Goal: Task Accomplishment & Management: Manage account settings

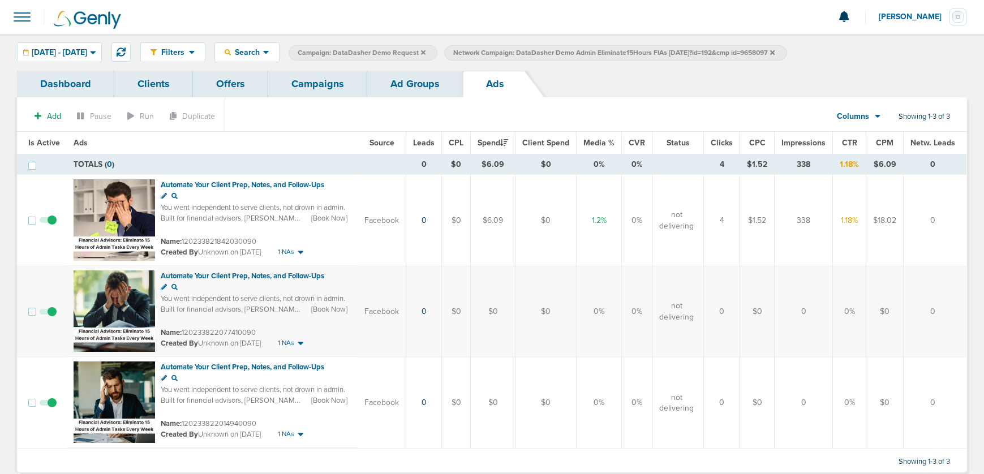
click at [415, 91] on link "Ad Groups" at bounding box center [415, 84] width 96 height 27
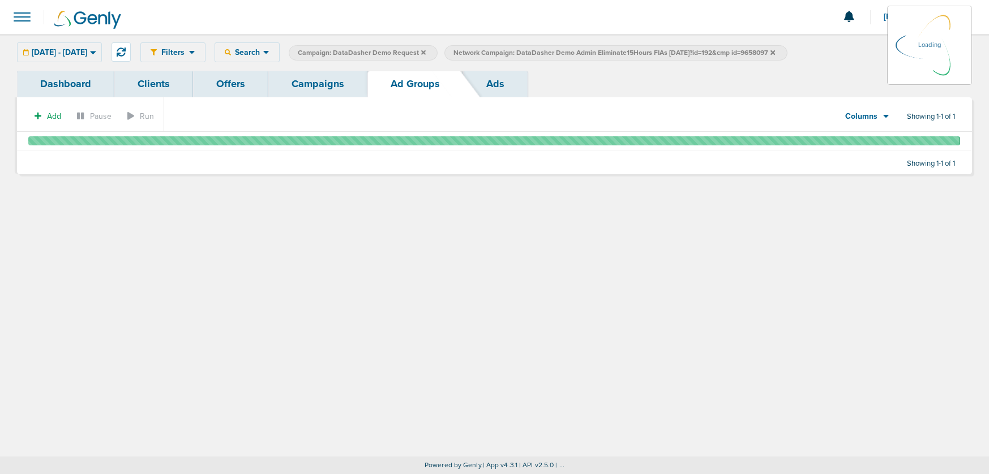
click at [311, 88] on link "Campaigns" at bounding box center [317, 84] width 99 height 27
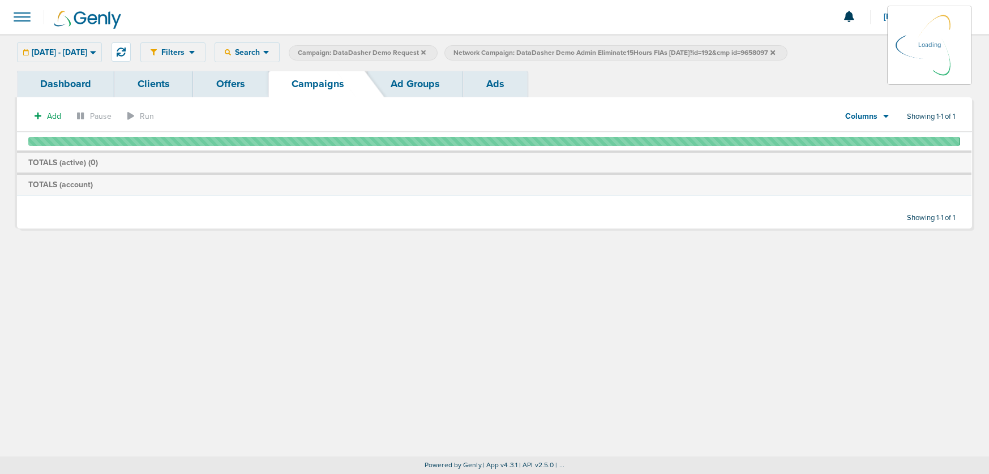
click at [775, 53] on icon at bounding box center [772, 52] width 5 height 5
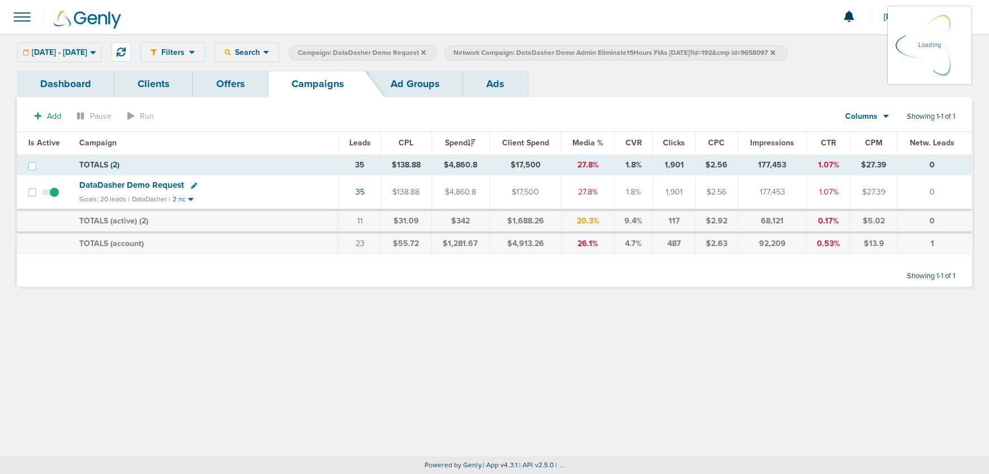
click at [775, 53] on icon at bounding box center [772, 52] width 5 height 7
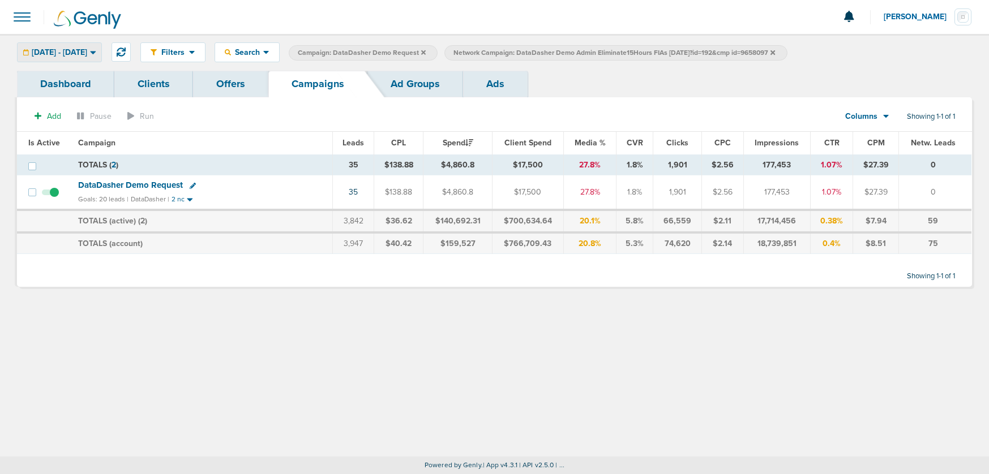
click at [84, 53] on span "[DATE] - [DATE]" at bounding box center [59, 53] width 55 height 8
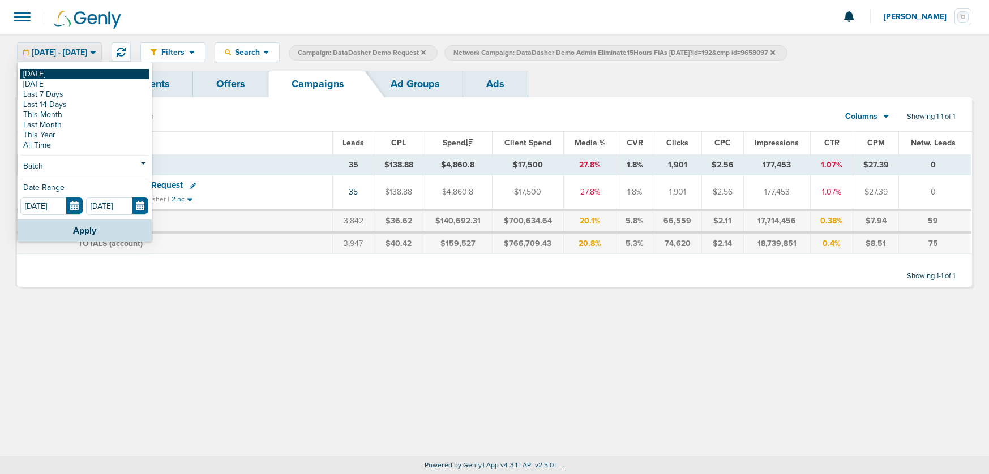
click at [66, 72] on link "[DATE]" at bounding box center [84, 74] width 128 height 10
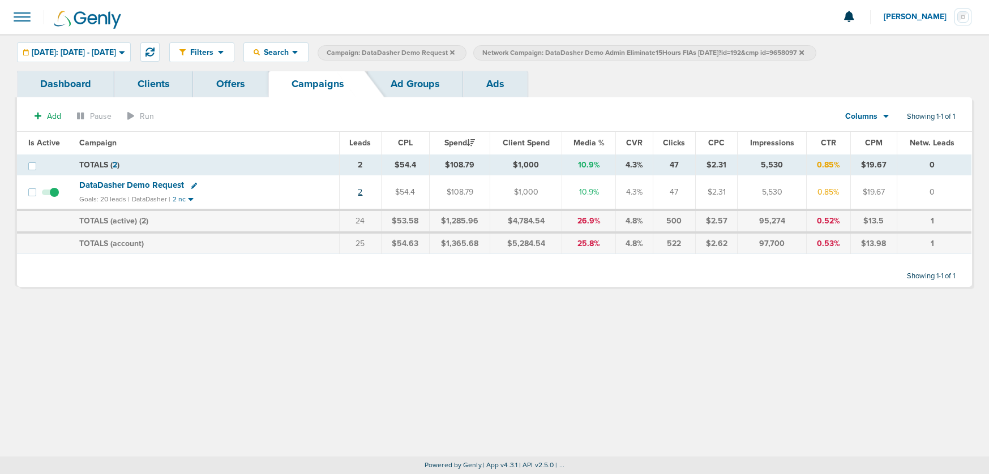
click at [361, 194] on link "2" at bounding box center [360, 192] width 5 height 10
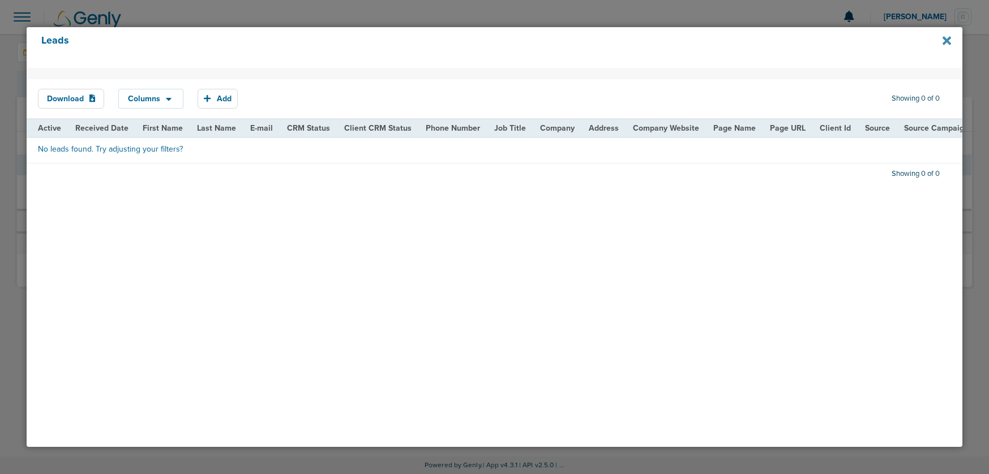
click at [948, 39] on icon at bounding box center [946, 40] width 8 height 8
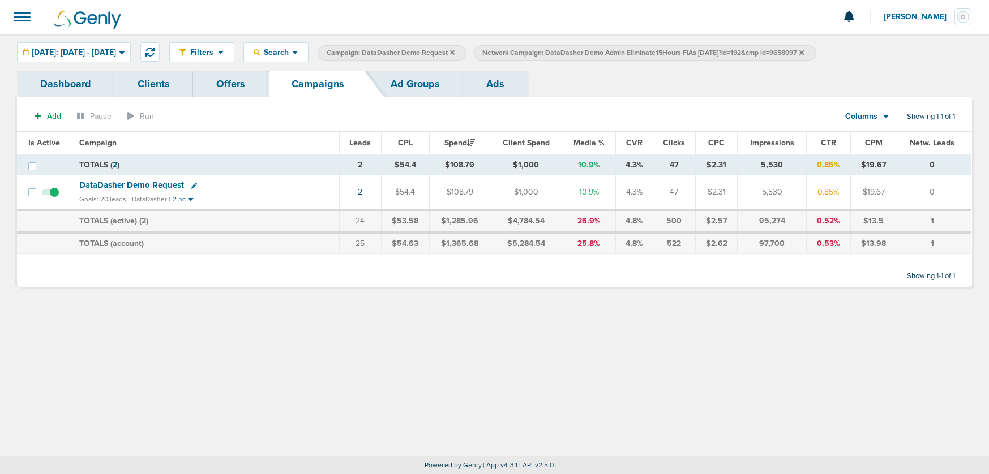
click at [804, 54] on icon at bounding box center [801, 52] width 5 height 5
click at [362, 191] on link "2" at bounding box center [360, 192] width 5 height 10
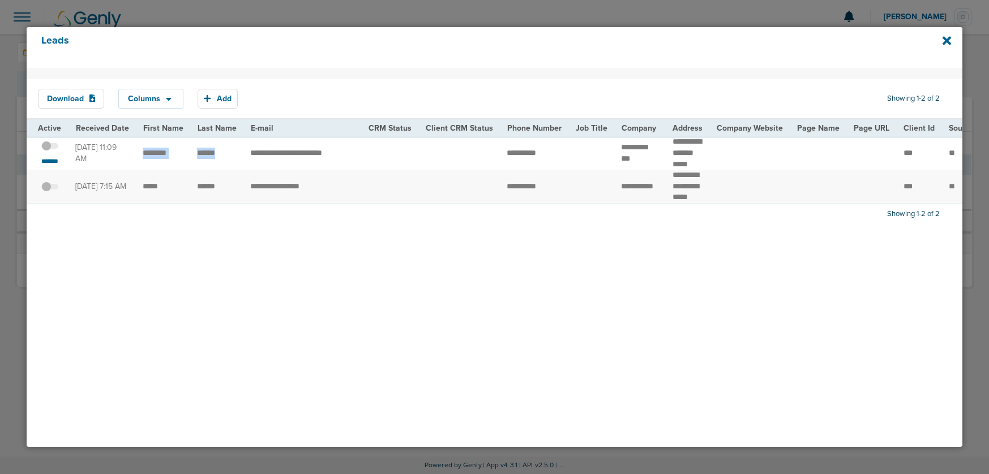
drag, startPoint x: 136, startPoint y: 159, endPoint x: 229, endPoint y: 162, distance: 92.3
drag, startPoint x: 697, startPoint y: 168, endPoint x: 664, endPoint y: 143, distance: 41.7
click at [666, 143] on td "**********" at bounding box center [688, 152] width 44 height 33
copy td "**********"
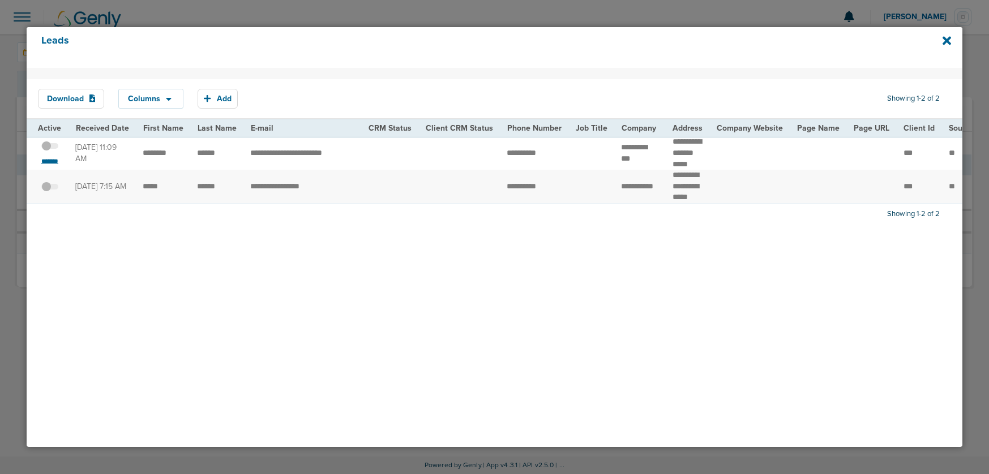
click at [52, 166] on small "*******" at bounding box center [50, 161] width 24 height 9
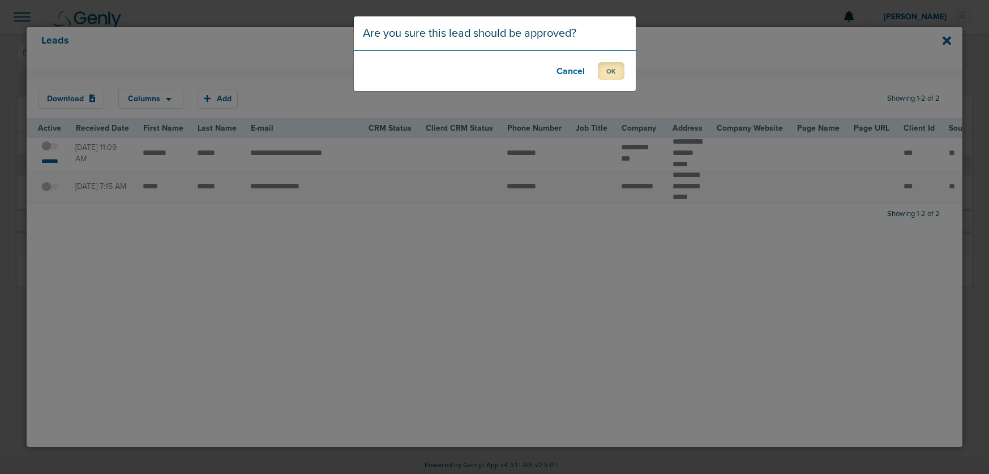
click at [605, 71] on button "OK" at bounding box center [611, 71] width 27 height 18
drag, startPoint x: 606, startPoint y: 71, endPoint x: 796, endPoint y: 64, distance: 190.3
click at [612, 71] on button "OK" at bounding box center [611, 71] width 27 height 18
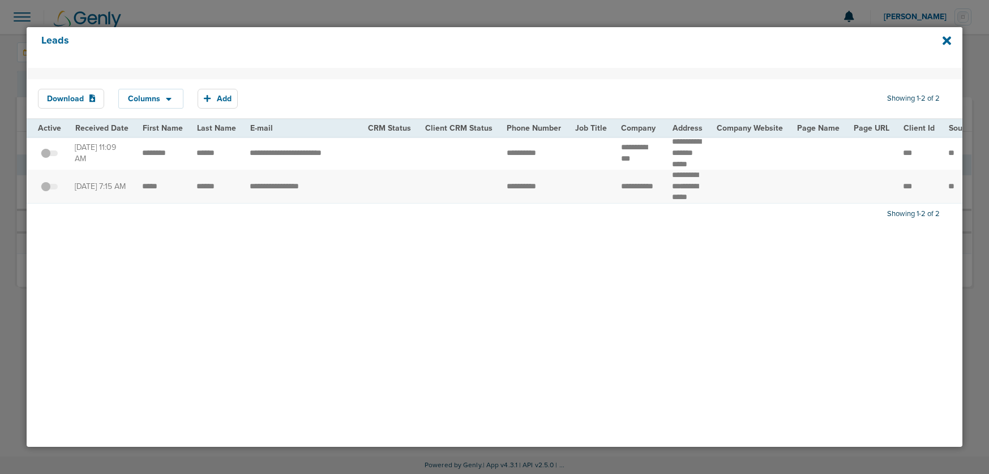
click at [951, 41] on div "Leads" at bounding box center [495, 47] width 936 height 41
click at [945, 42] on icon at bounding box center [946, 40] width 8 height 8
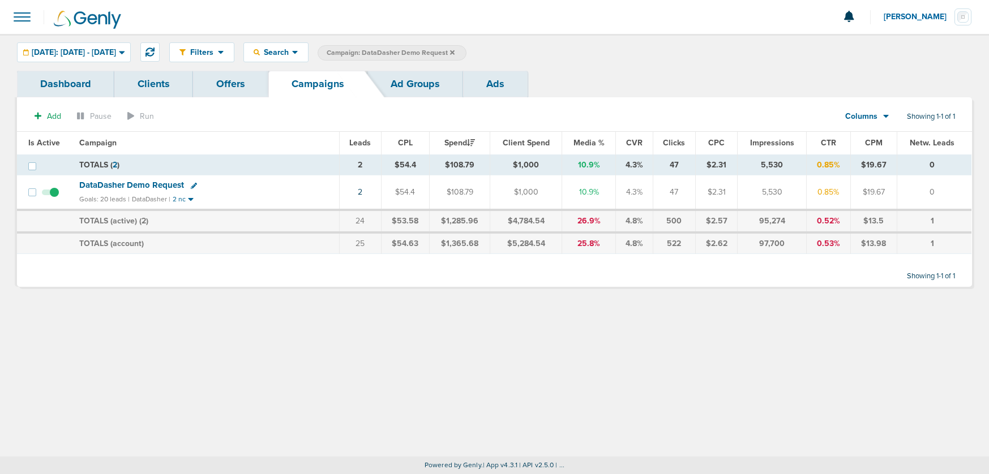
click at [455, 50] on icon at bounding box center [452, 52] width 5 height 7
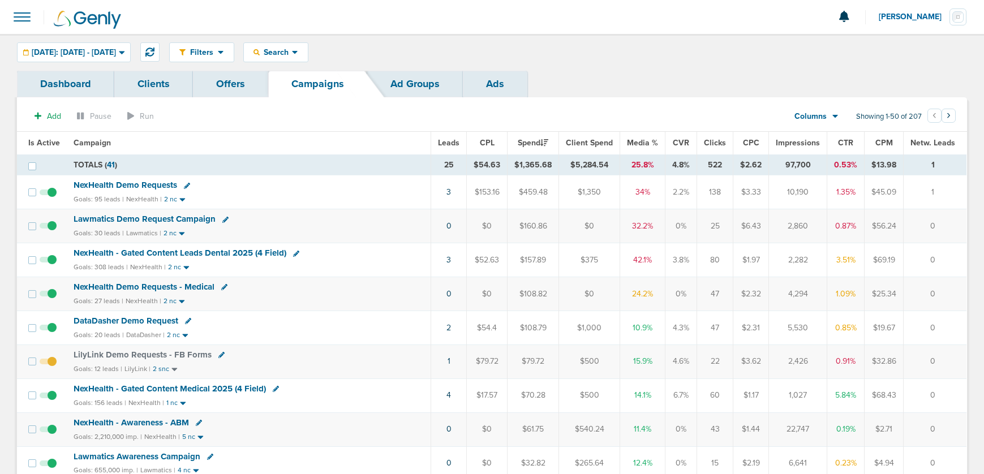
click at [97, 323] on span "DataDasher Demo Request" at bounding box center [126, 321] width 105 height 10
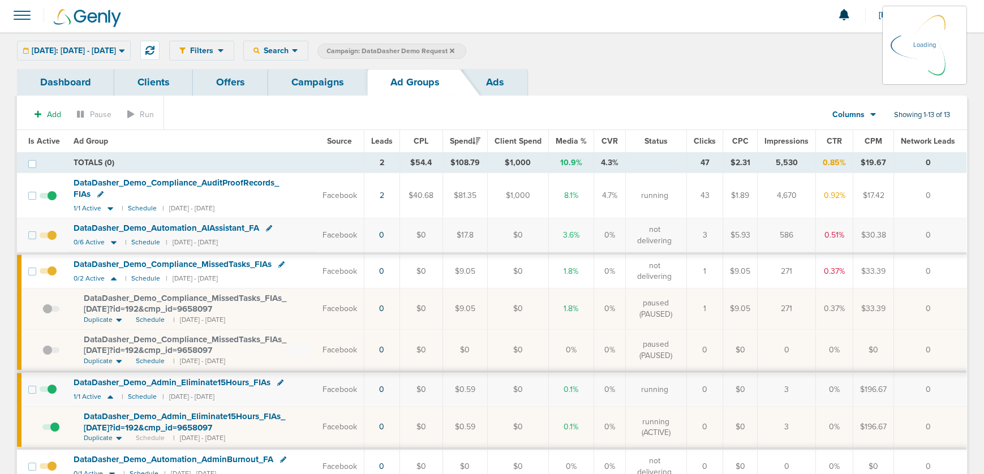
scroll to position [2, 0]
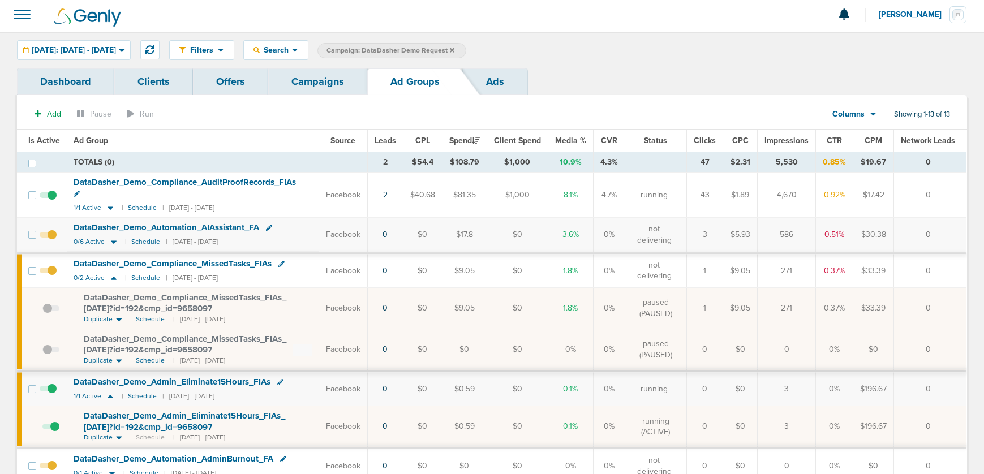
click at [294, 82] on link "Campaigns" at bounding box center [317, 81] width 99 height 27
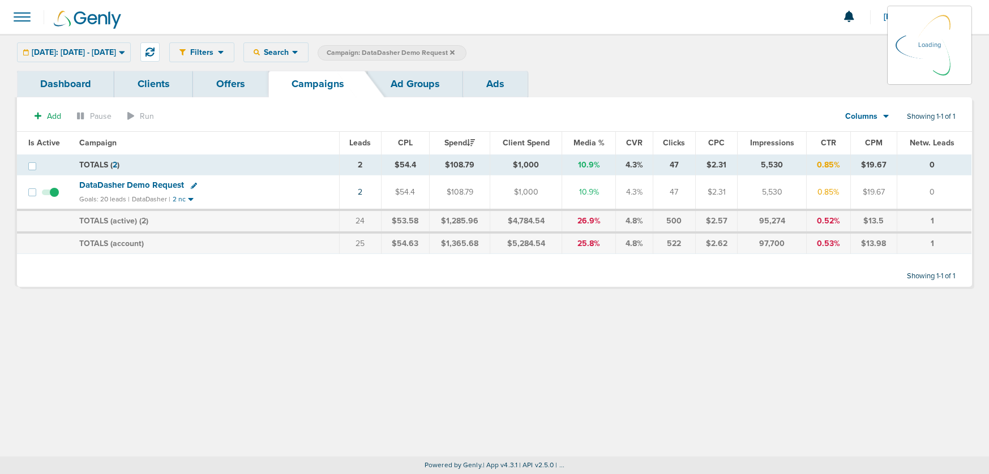
click at [455, 52] on icon at bounding box center [452, 52] width 5 height 5
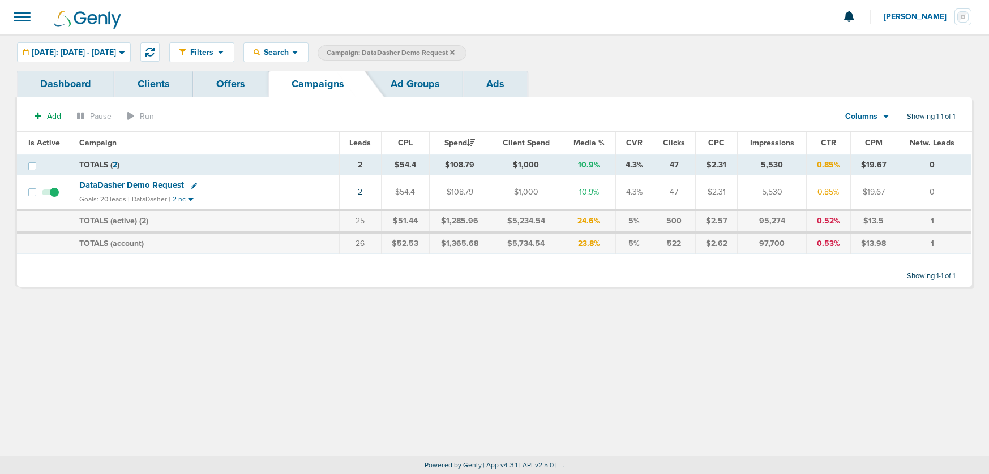
click at [455, 53] on icon at bounding box center [452, 52] width 5 height 5
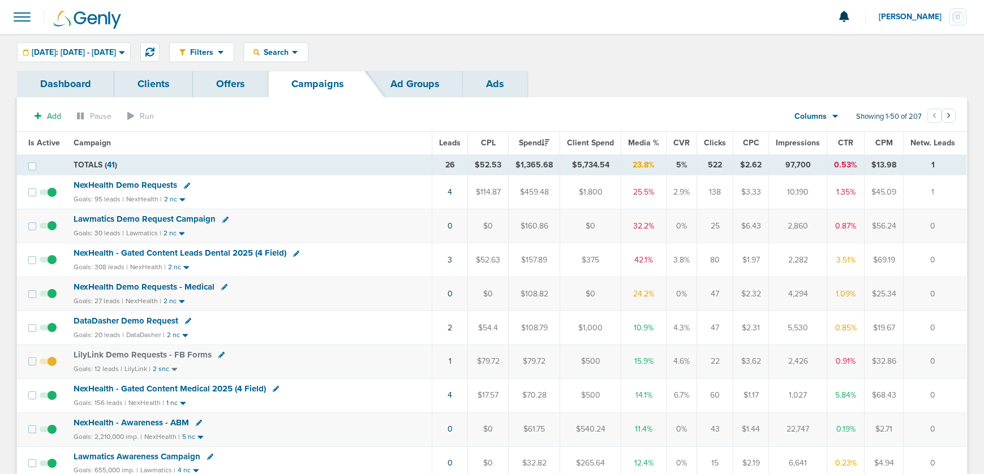
click at [139, 182] on span "NexHealth Demo Requests" at bounding box center [126, 185] width 104 height 10
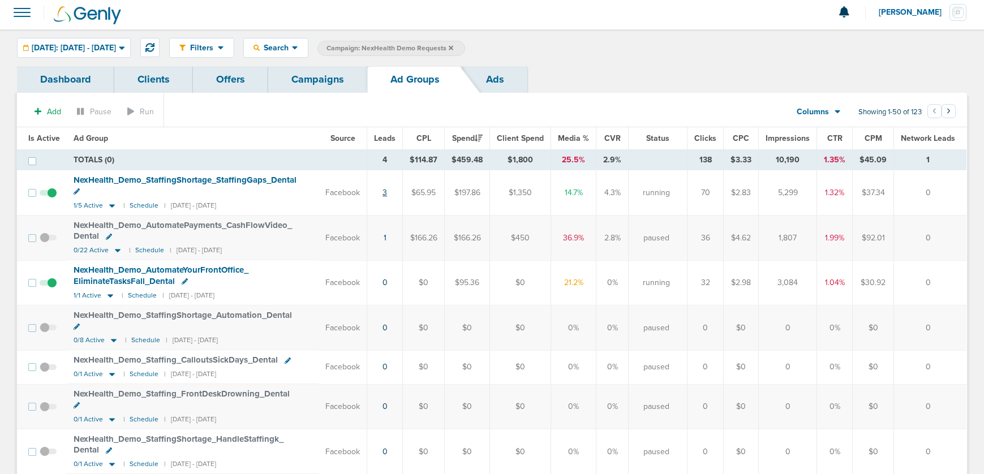
scroll to position [6, 0]
click at [318, 72] on link "Campaigns" at bounding box center [317, 78] width 99 height 27
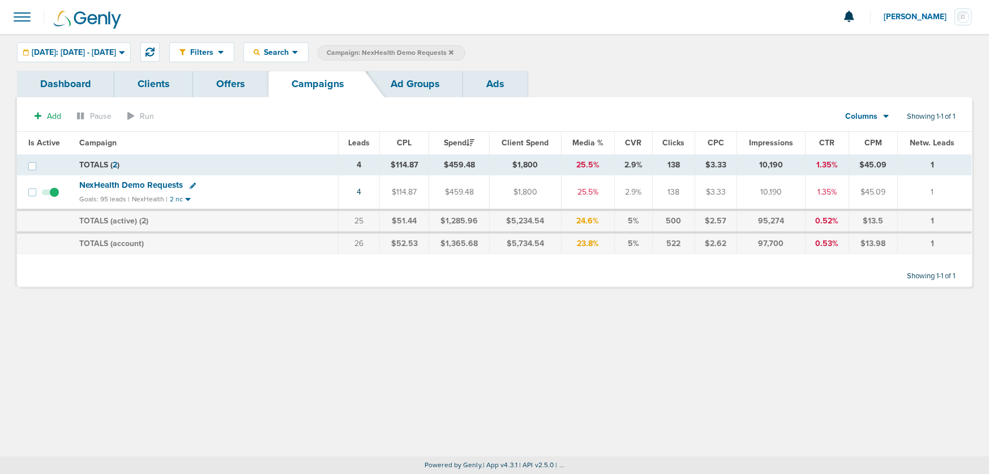
click at [453, 50] on icon at bounding box center [451, 52] width 5 height 7
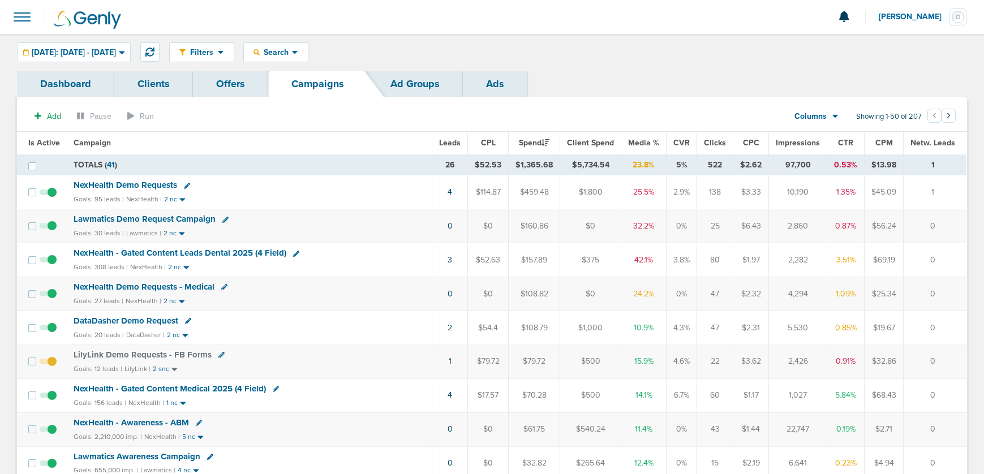
click at [177, 288] on span "NexHealth Demo Requests - Medical" at bounding box center [144, 287] width 141 height 10
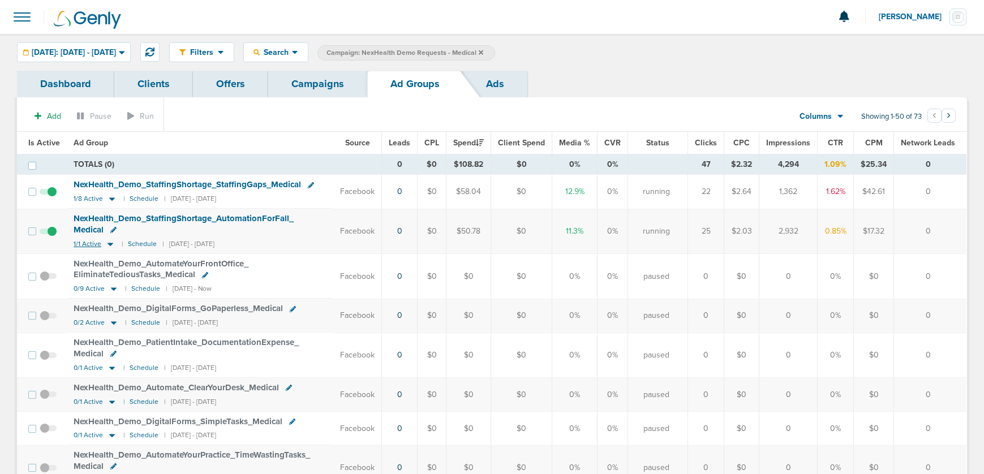
click at [109, 244] on icon at bounding box center [111, 244] width 6 height 3
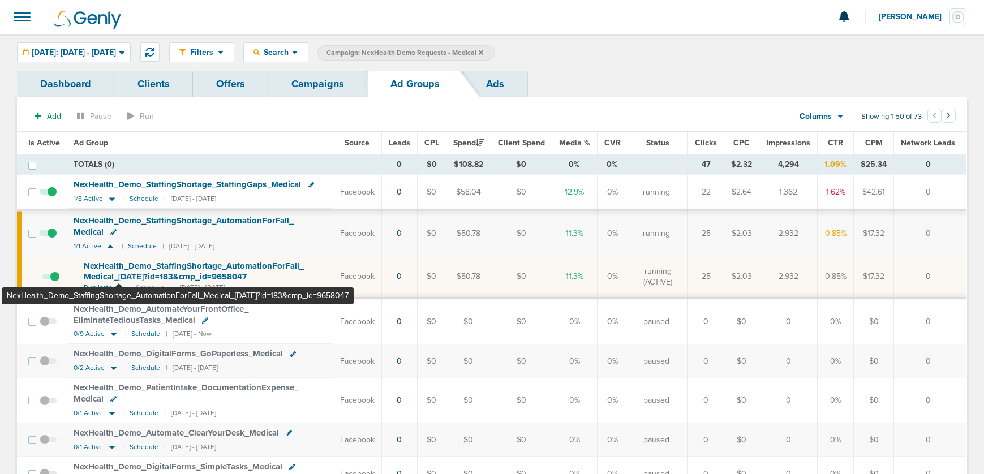
click at [119, 268] on span "NexHealth_ Demo_ StaffingShortage_ AutomationForFall_ Medical_ [DATE]?id=183&cm…" at bounding box center [194, 272] width 220 height 22
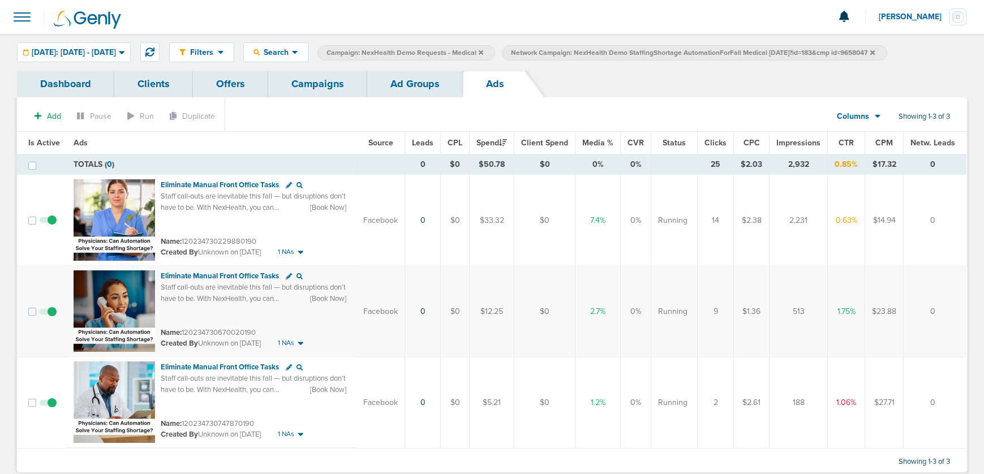
click at [50, 226] on span at bounding box center [48, 226] width 17 height 0
click at [48, 223] on input "checkbox" at bounding box center [48, 223] width 0 height 0
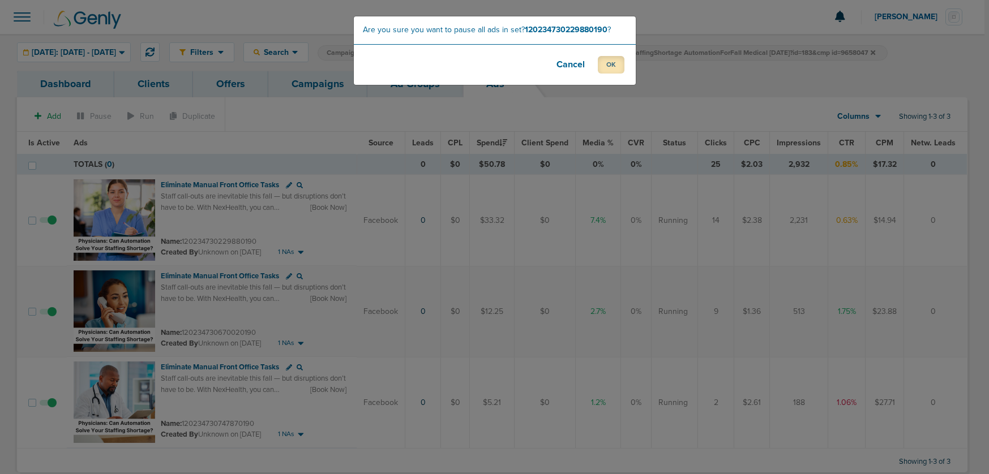
click at [613, 67] on button "OK" at bounding box center [611, 65] width 27 height 18
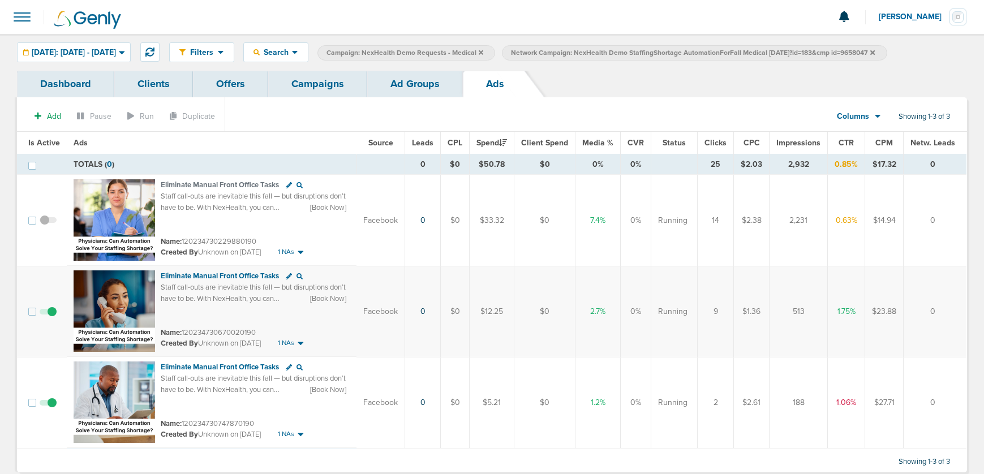
click at [399, 88] on link "Ad Groups" at bounding box center [415, 84] width 96 height 27
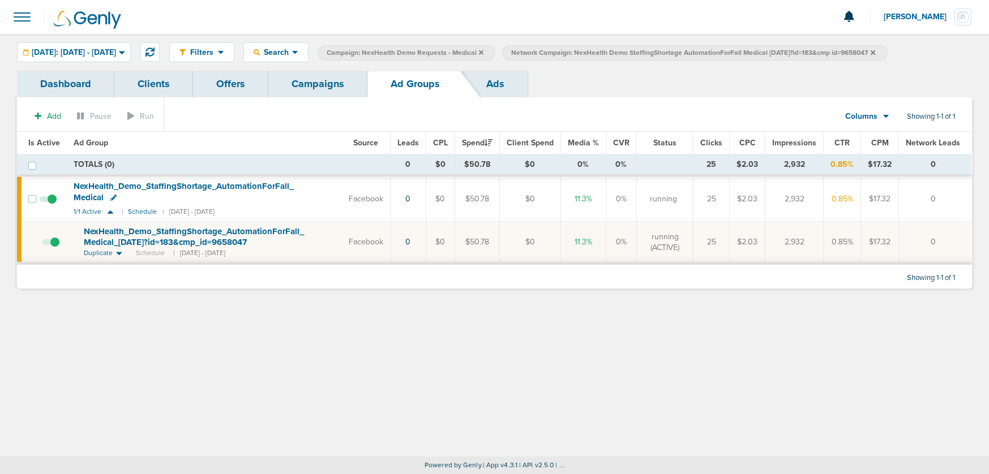
click at [307, 86] on link "Campaigns" at bounding box center [317, 84] width 99 height 27
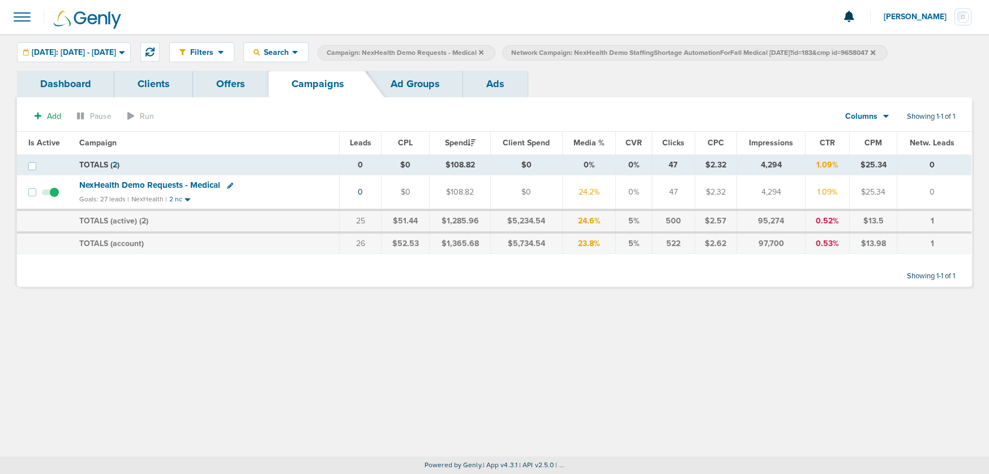
click at [875, 53] on icon at bounding box center [873, 52] width 5 height 5
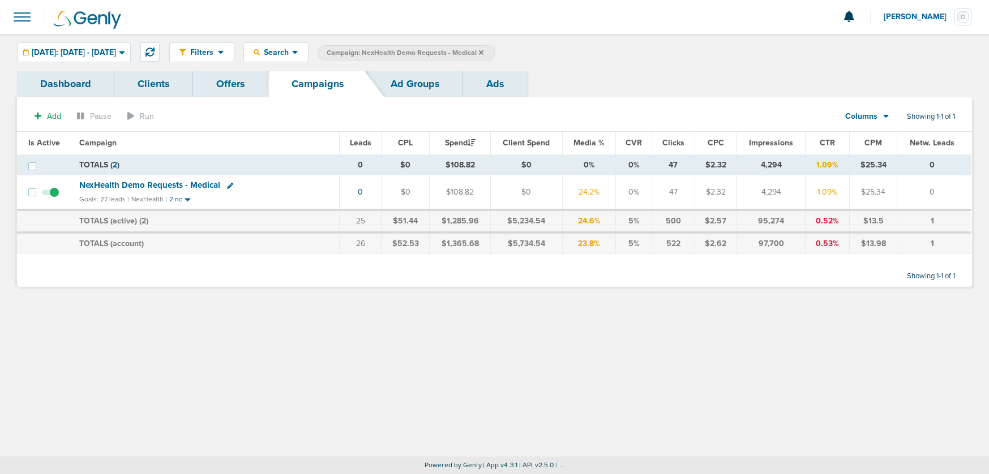
click at [483, 52] on icon at bounding box center [481, 52] width 5 height 7
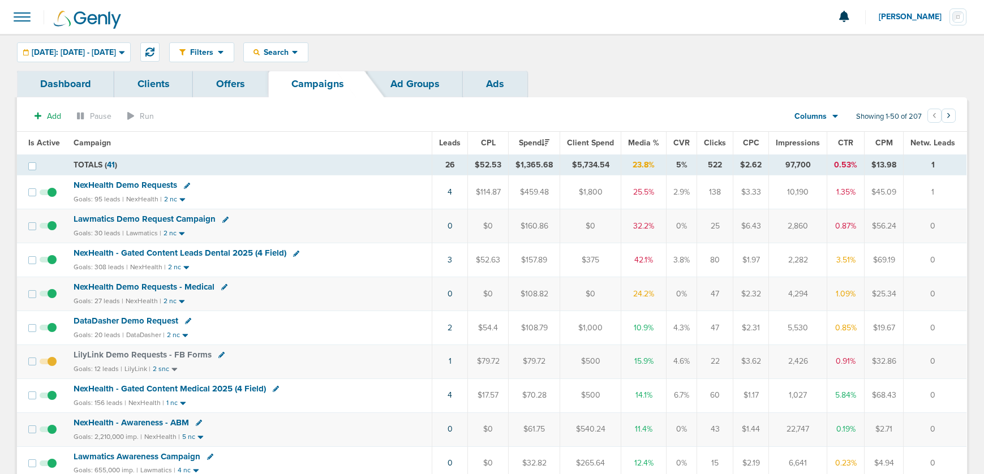
scroll to position [23, 0]
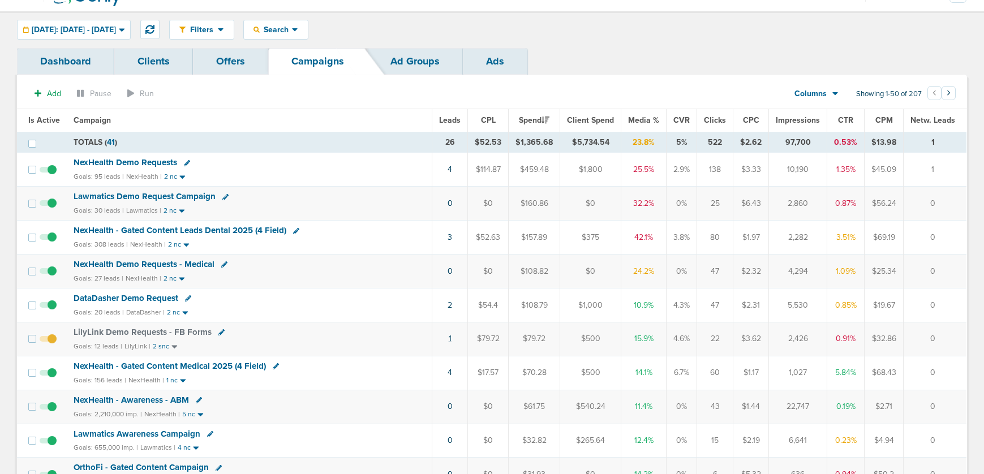
click at [452, 340] on link "1" at bounding box center [450, 339] width 3 height 10
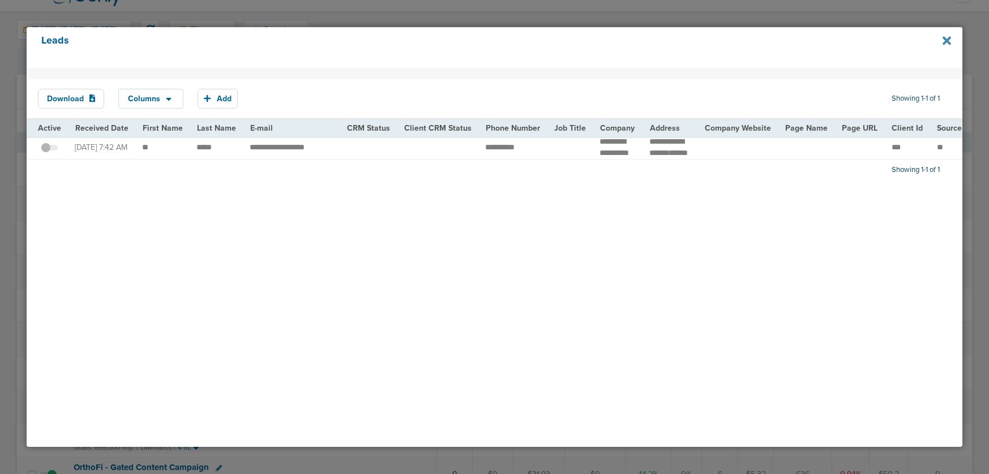
click at [950, 41] on icon at bounding box center [946, 41] width 8 height 12
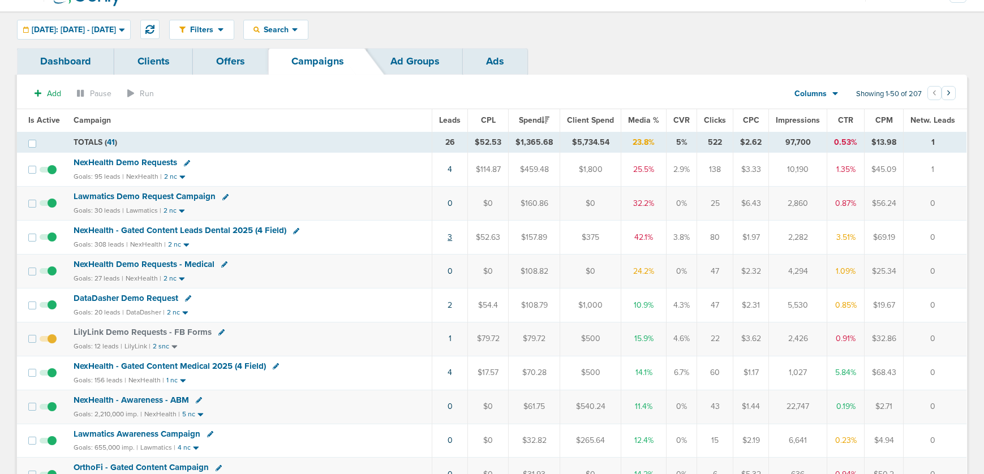
click at [452, 239] on link "3" at bounding box center [450, 238] width 5 height 10
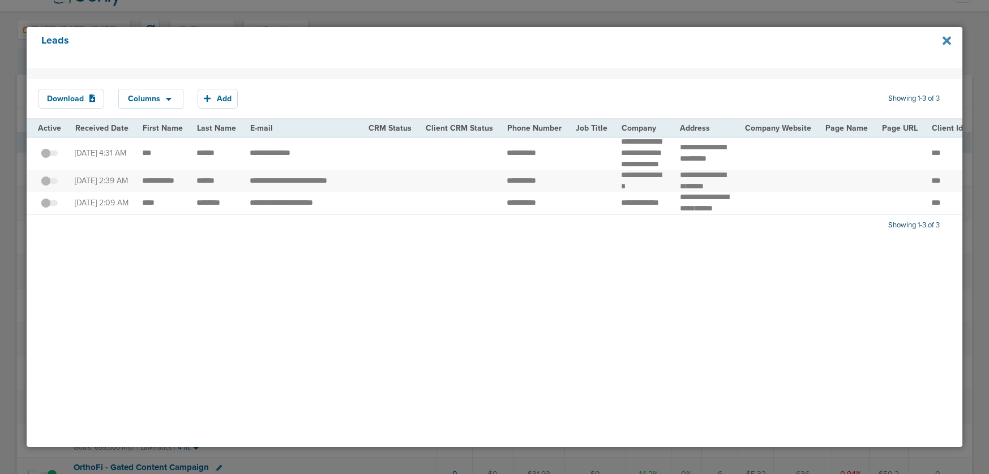
click at [947, 42] on icon at bounding box center [946, 40] width 8 height 8
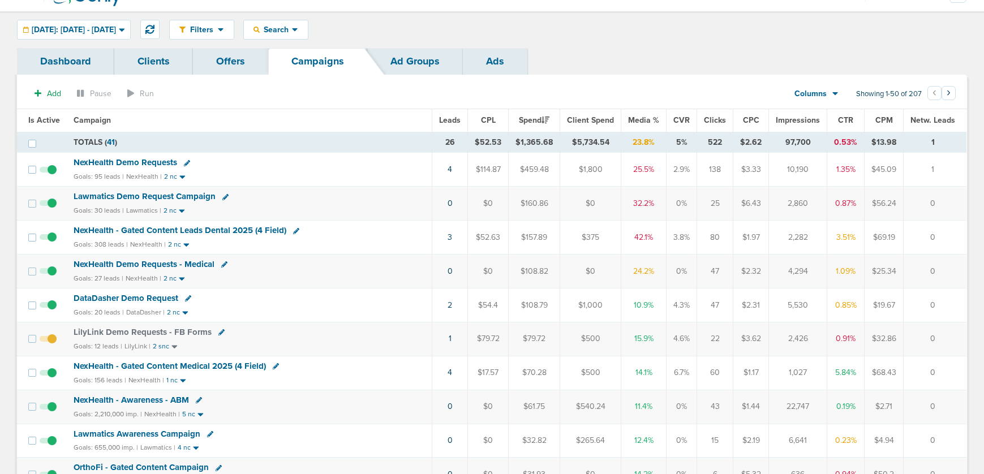
scroll to position [0, 0]
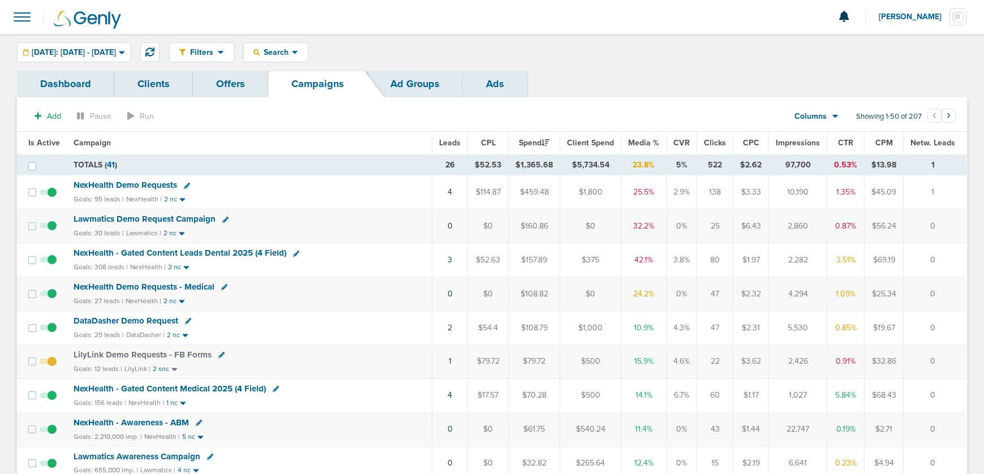
click at [161, 219] on span "Lawmatics Demo Request Campaign" at bounding box center [145, 219] width 142 height 10
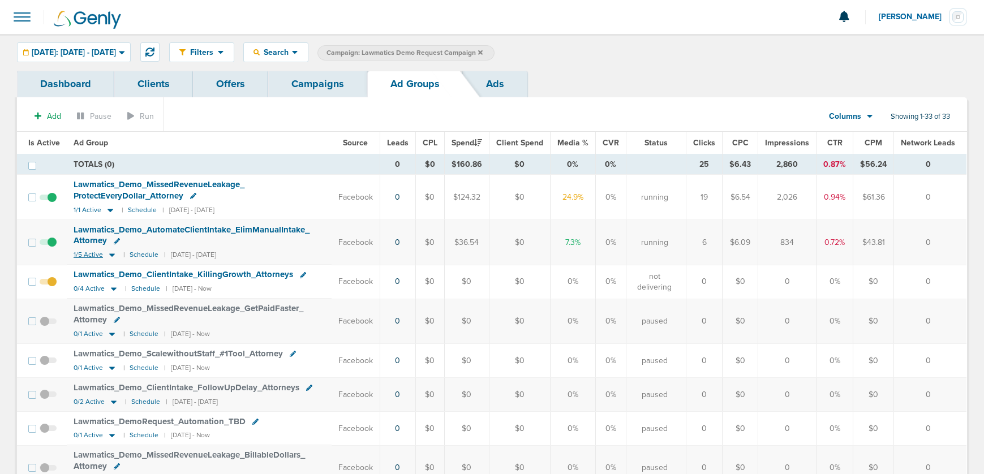
click at [112, 254] on icon at bounding box center [112, 255] width 6 height 3
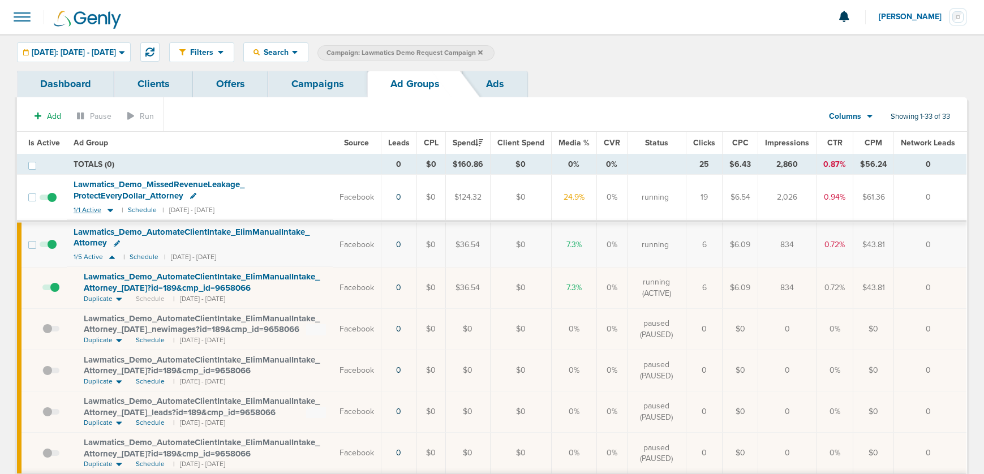
click at [109, 210] on icon at bounding box center [111, 210] width 6 height 3
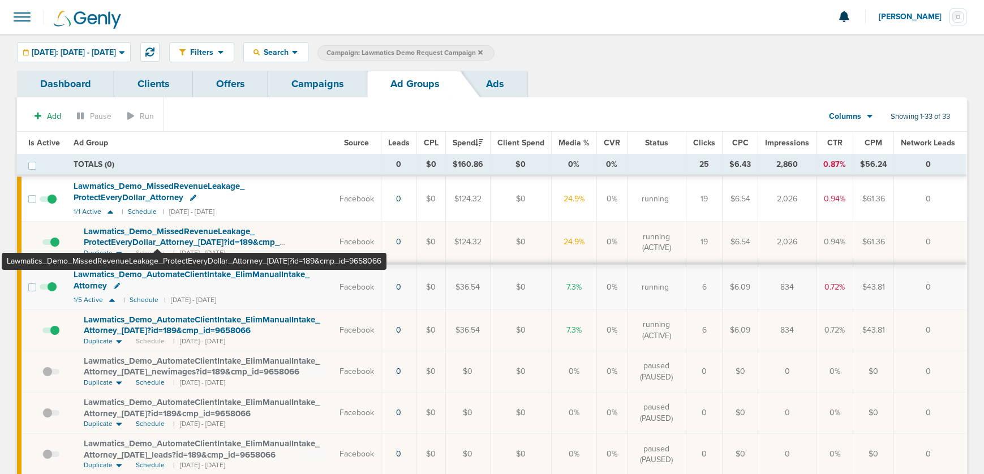
click at [158, 235] on span "Lawmatics_ Demo_ MissedRevenueLeakage_ ProtectEveryDollar_ Attorney_ [DATE]?id=…" at bounding box center [182, 242] width 196 height 32
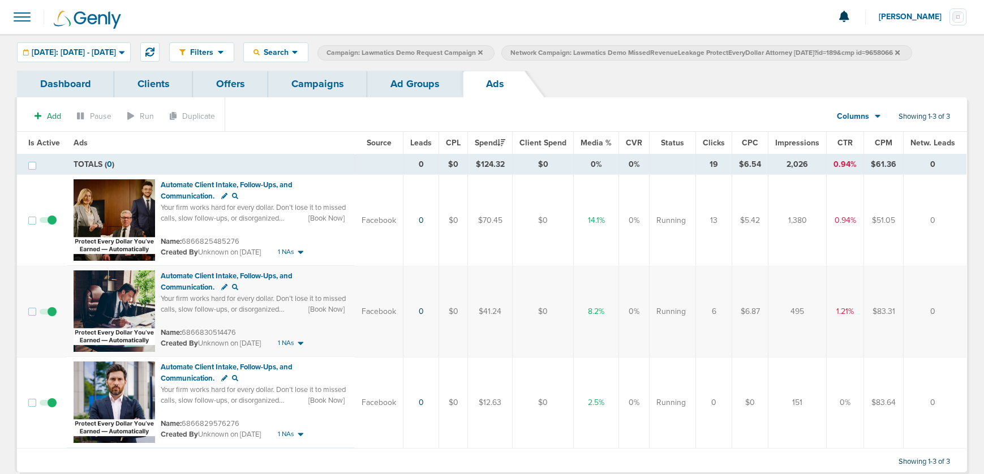
click at [404, 88] on link "Ad Groups" at bounding box center [415, 84] width 96 height 27
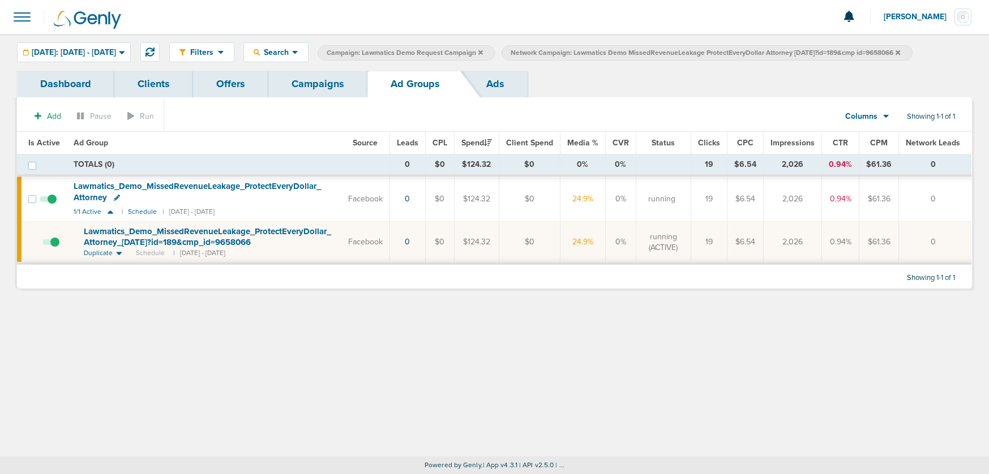
click at [309, 84] on link "Campaigns" at bounding box center [317, 84] width 99 height 27
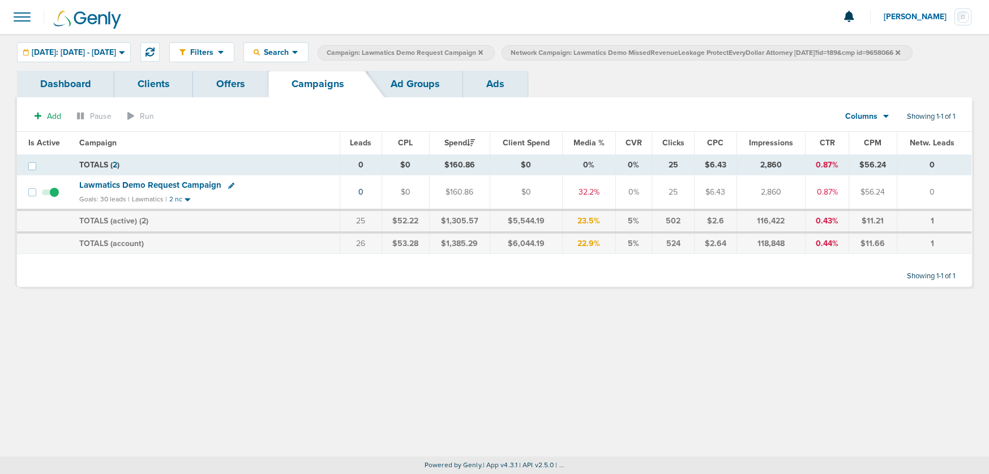
click at [900, 53] on icon at bounding box center [898, 52] width 5 height 7
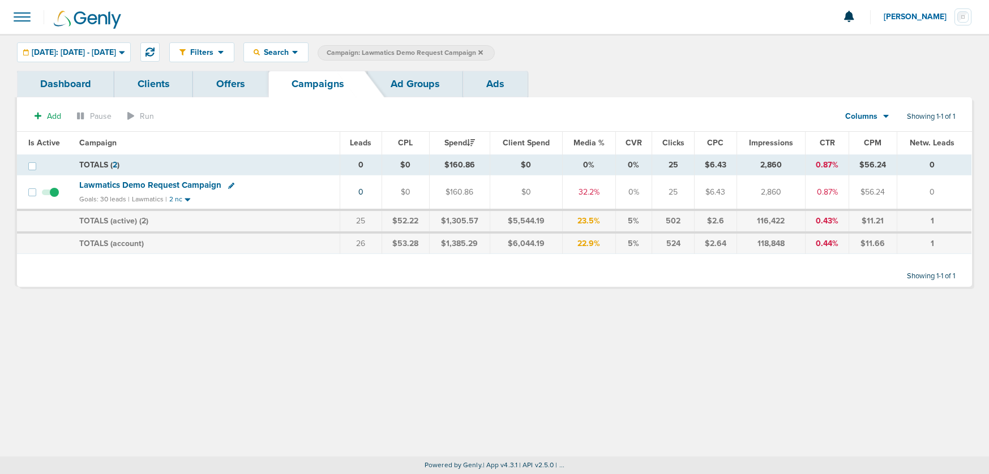
click at [483, 53] on icon at bounding box center [480, 52] width 5 height 5
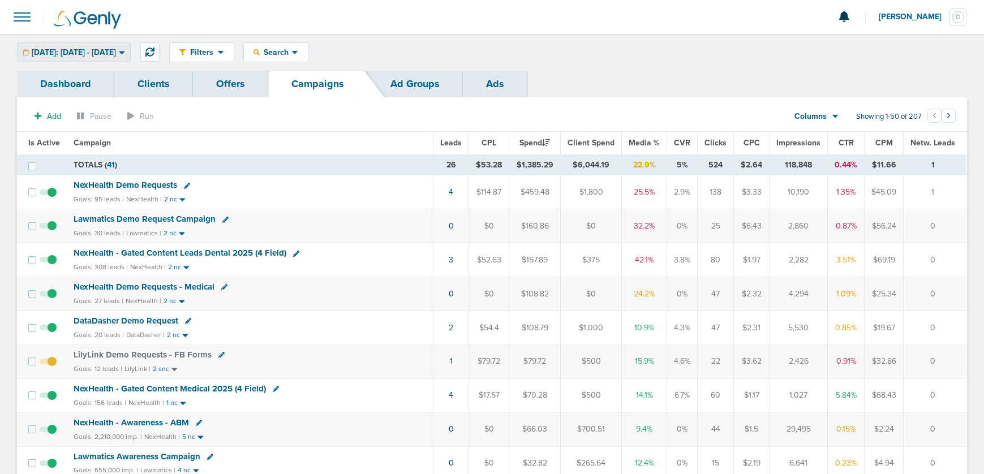
click at [68, 49] on span "[DATE]: [DATE] - [DATE]" at bounding box center [74, 53] width 84 height 8
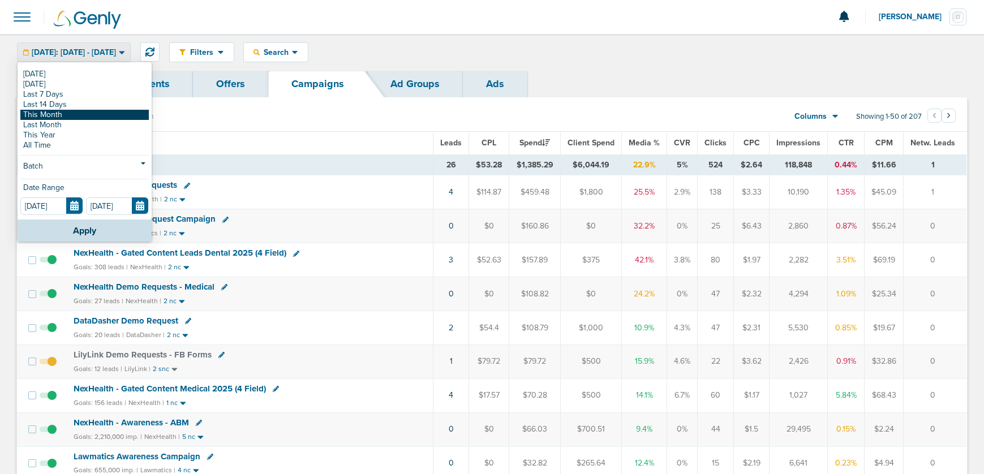
click at [59, 116] on link "This Month" at bounding box center [84, 115] width 128 height 10
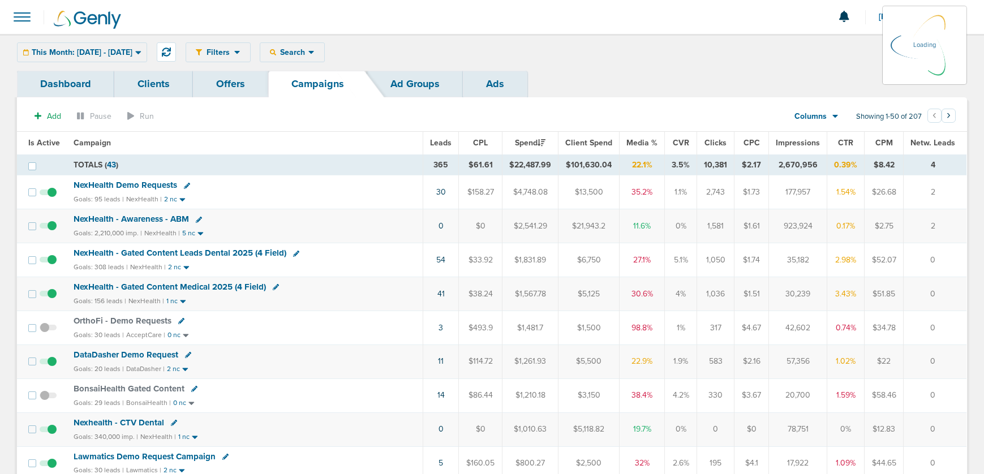
click at [317, 51] on div "Filters Active Only Settings Status Active Inactive Objectives MQL SQL Traffic …" at bounding box center [577, 52] width 782 height 20
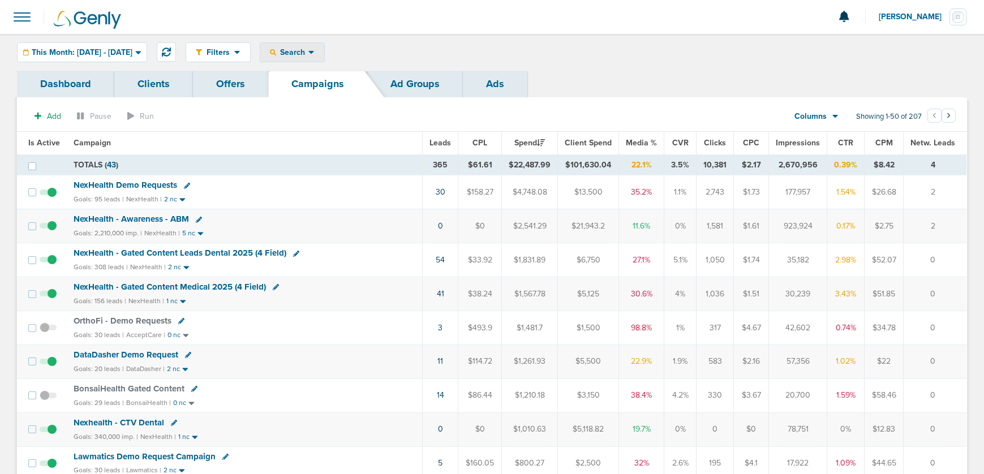
click at [309, 52] on span "Search" at bounding box center [292, 53] width 32 height 10
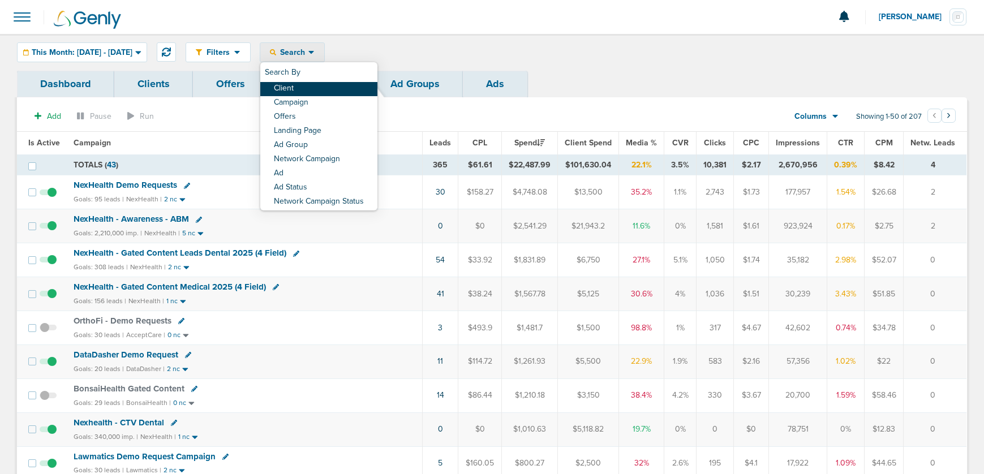
click at [324, 87] on link "Client" at bounding box center [318, 89] width 117 height 14
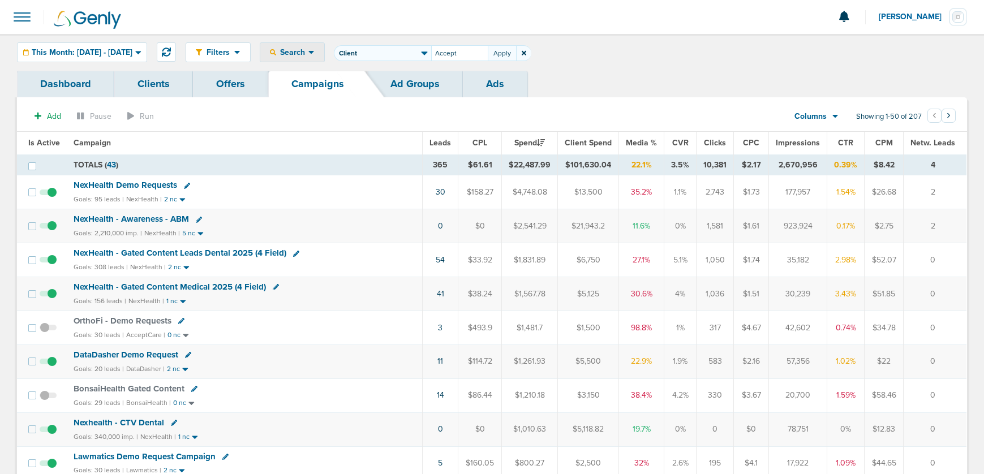
type input "Accept"
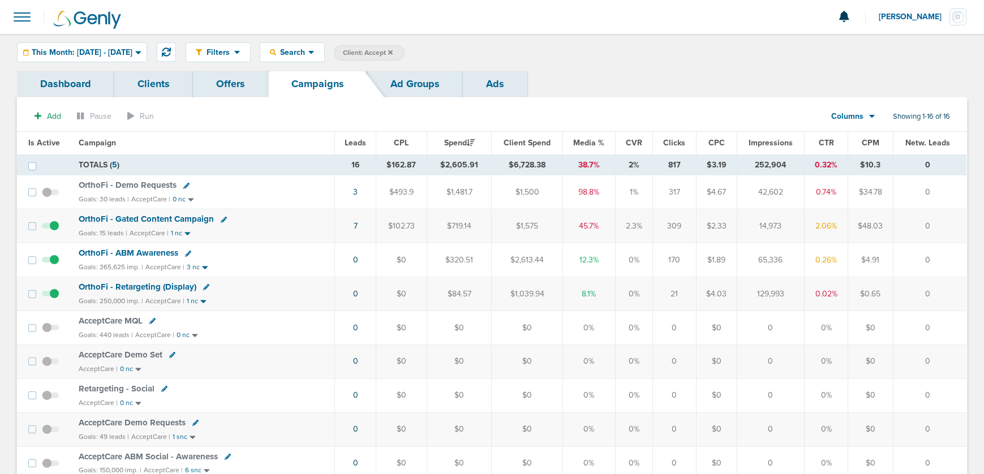
click at [405, 51] on label "Client: Accept" at bounding box center [369, 52] width 71 height 15
click at [222, 220] on icon at bounding box center [224, 220] width 6 height 6
select select
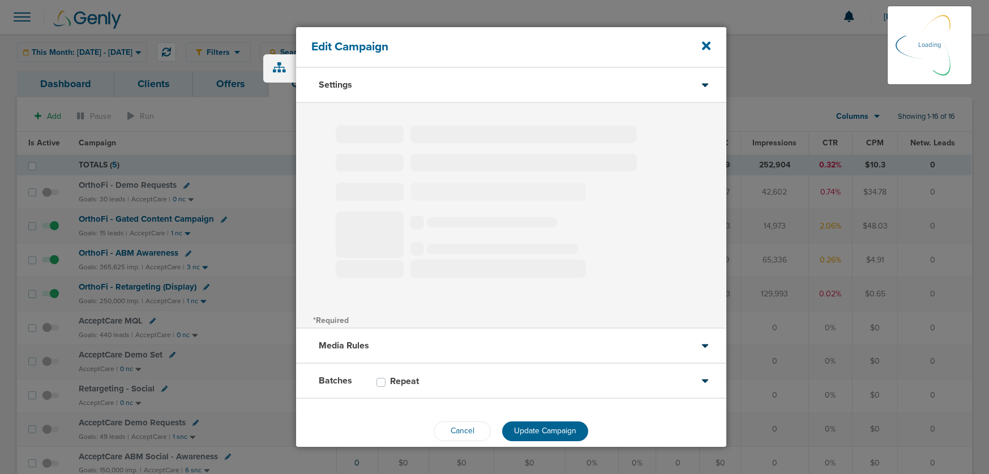
type input "OrthoFi - Gated Content Campaign"
select select "Leads"
radio input "true"
select select "readWrite"
select select "1"
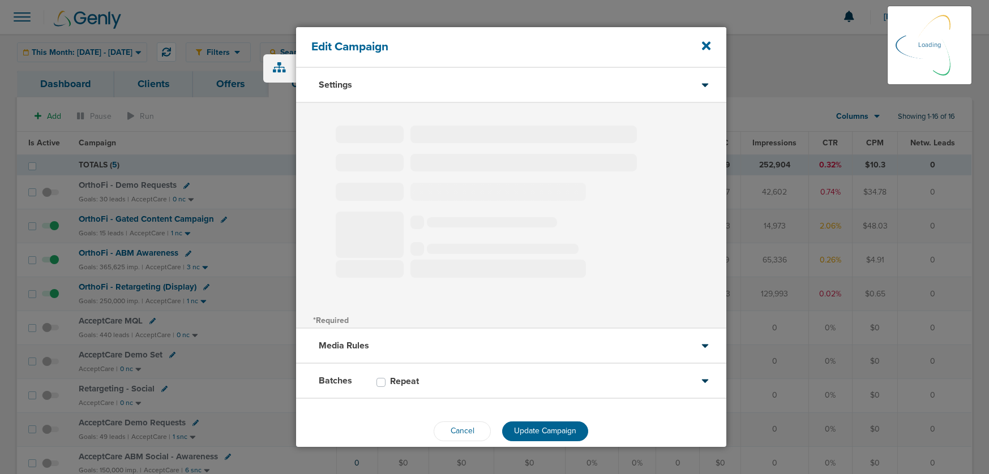
select select "2"
select select "3"
select select "4"
select select "6"
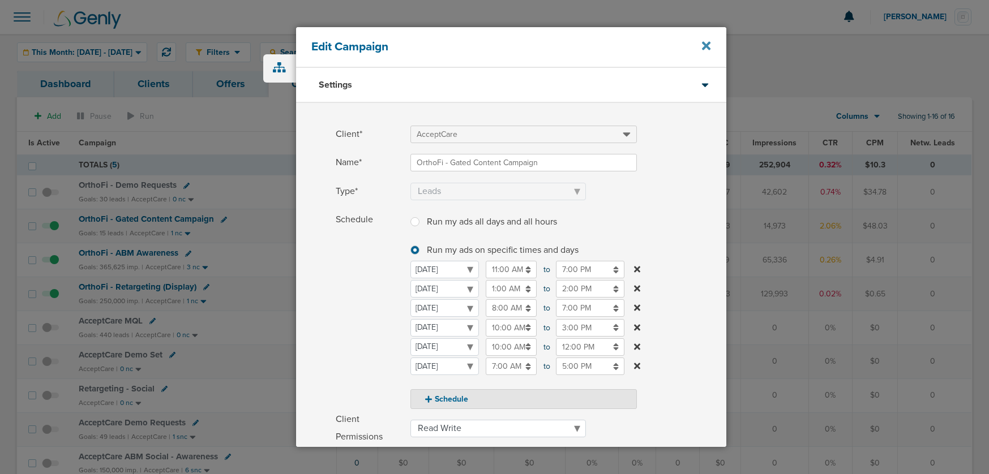
drag, startPoint x: 714, startPoint y: 48, endPoint x: 709, endPoint y: 48, distance: 5.7
click at [710, 48] on div "Edit Campaign" at bounding box center [511, 47] width 430 height 41
click at [709, 48] on icon at bounding box center [706, 46] width 8 height 8
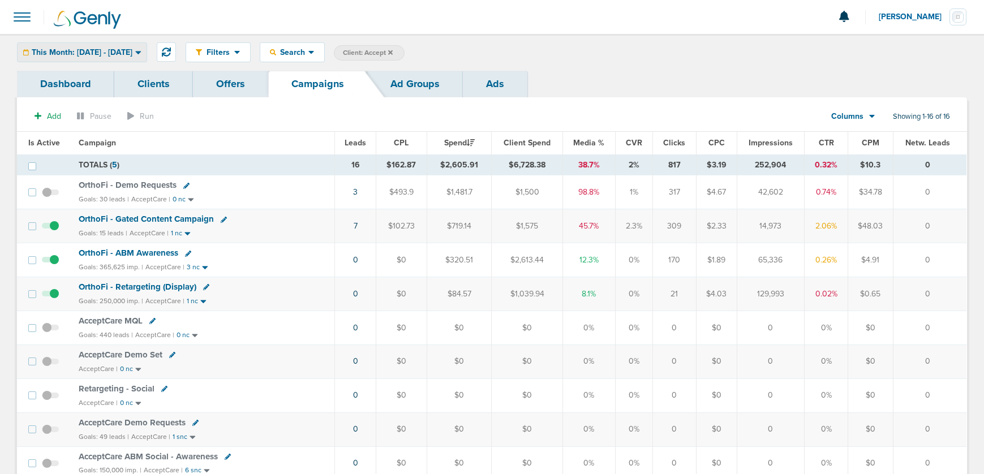
drag, startPoint x: 113, startPoint y: 49, endPoint x: 112, endPoint y: 55, distance: 6.3
click at [113, 50] on span "This Month: [DATE] - [DATE]" at bounding box center [82, 53] width 101 height 8
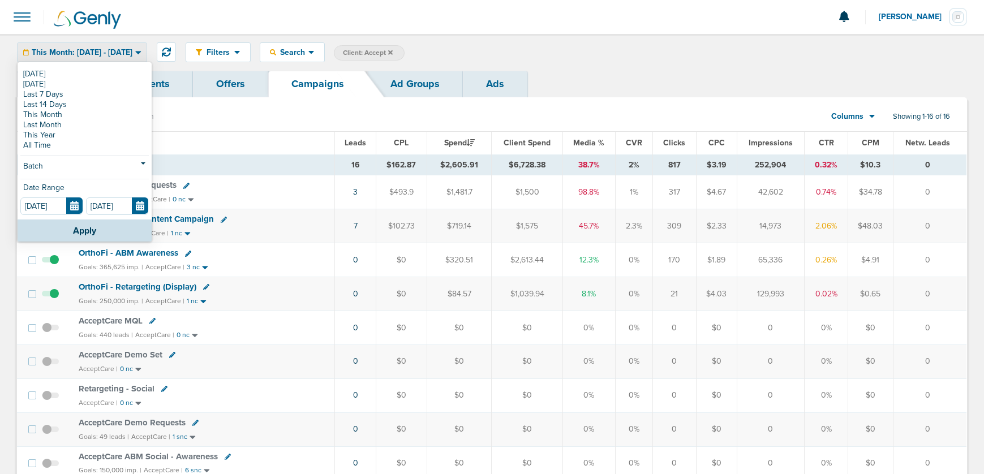
click at [105, 71] on link "[DATE]" at bounding box center [84, 74] width 128 height 10
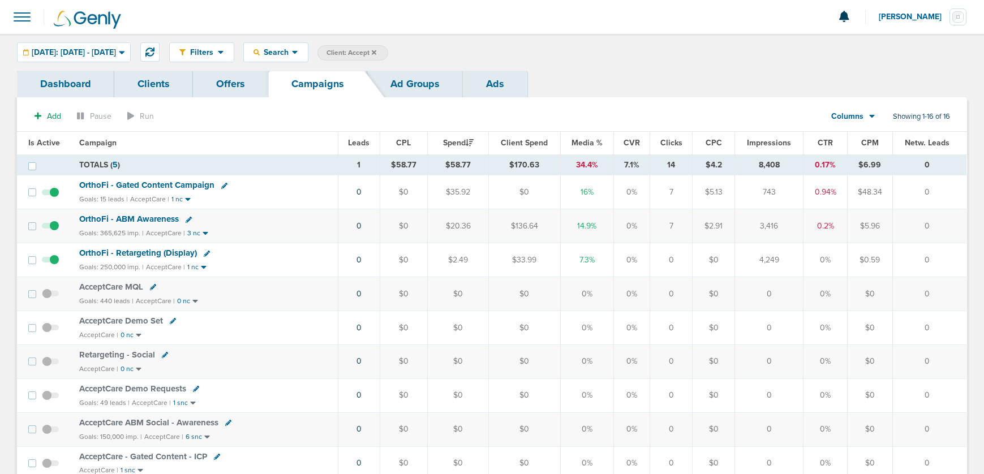
click at [158, 183] on span "OrthoFi - Gated Content Campaign" at bounding box center [146, 185] width 135 height 10
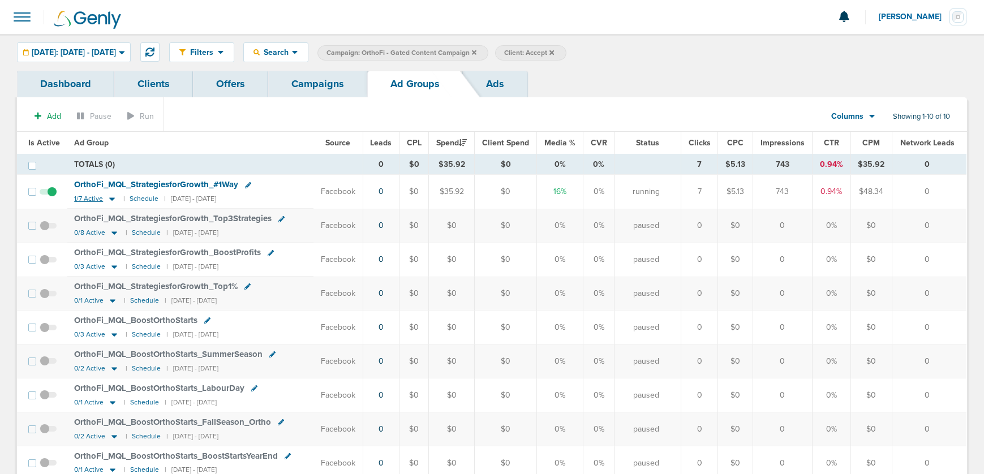
click at [110, 199] on icon at bounding box center [112, 199] width 6 height 3
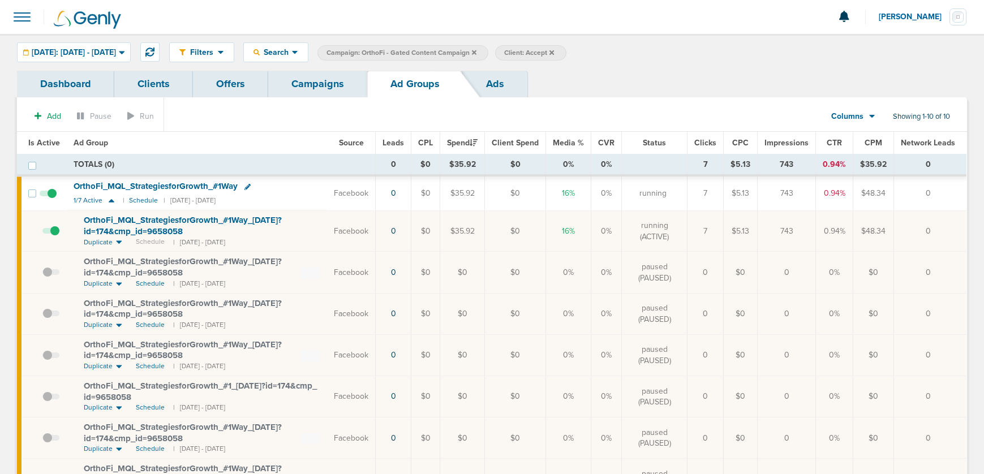
click at [53, 237] on span at bounding box center [50, 237] width 17 height 0
click at [42, 234] on input "checkbox" at bounding box center [42, 234] width 0 height 0
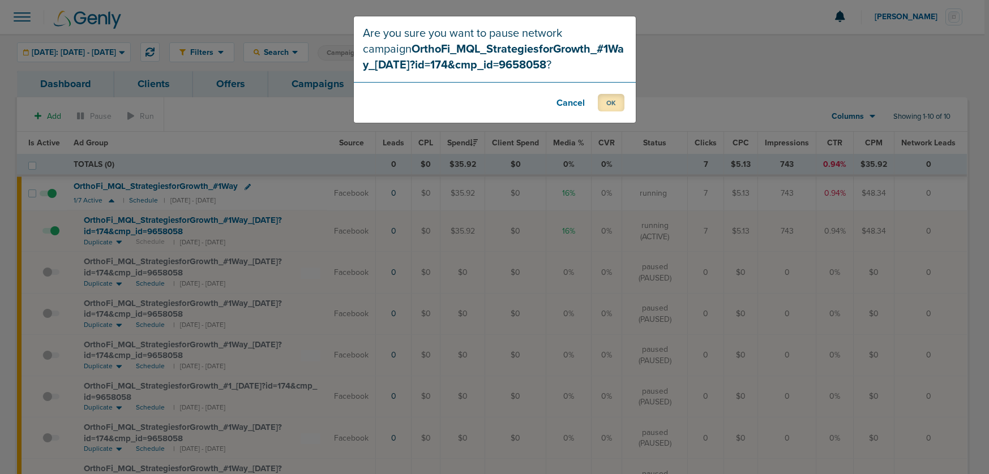
click at [607, 101] on button "OK" at bounding box center [611, 103] width 27 height 18
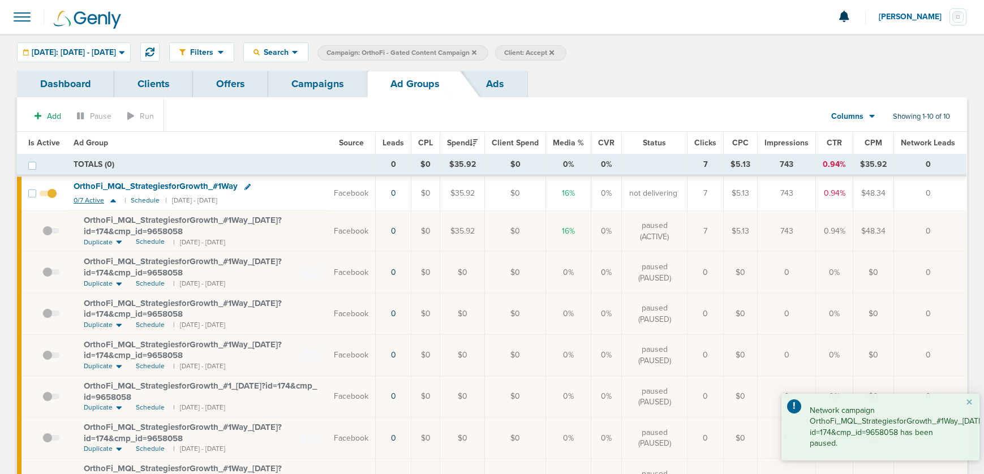
click at [113, 202] on icon at bounding box center [113, 200] width 6 height 3
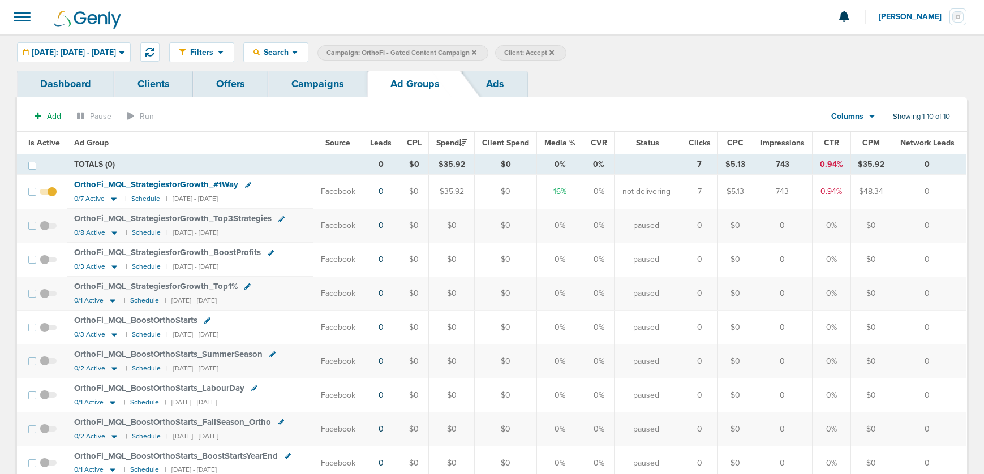
click at [302, 90] on link "Campaigns" at bounding box center [317, 84] width 99 height 27
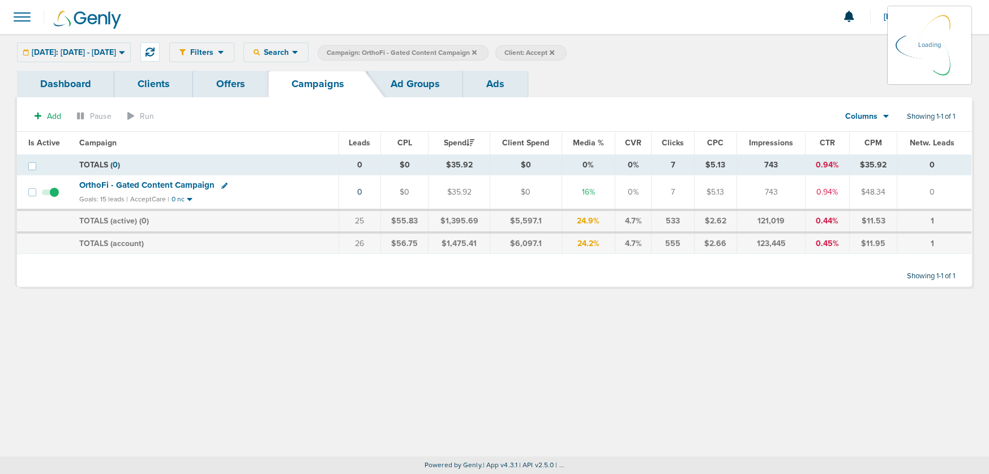
click at [477, 53] on icon at bounding box center [474, 52] width 5 height 5
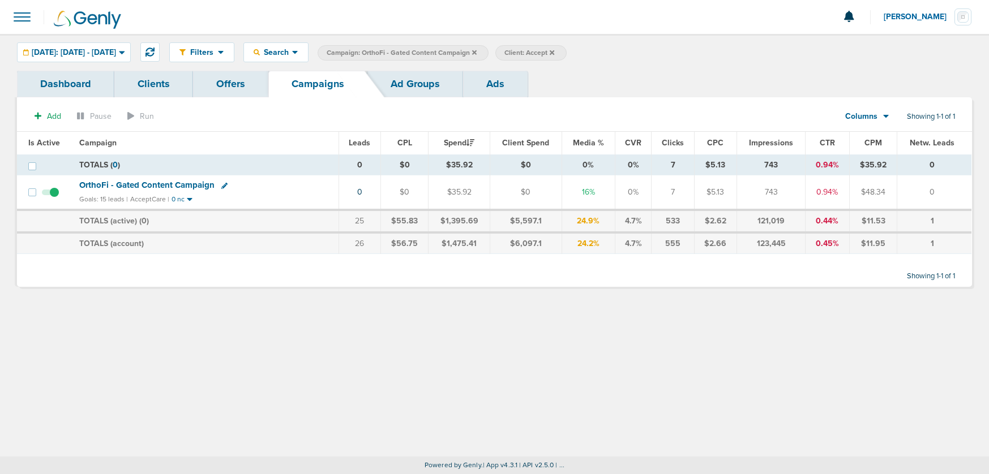
click at [221, 187] on icon at bounding box center [224, 186] width 6 height 6
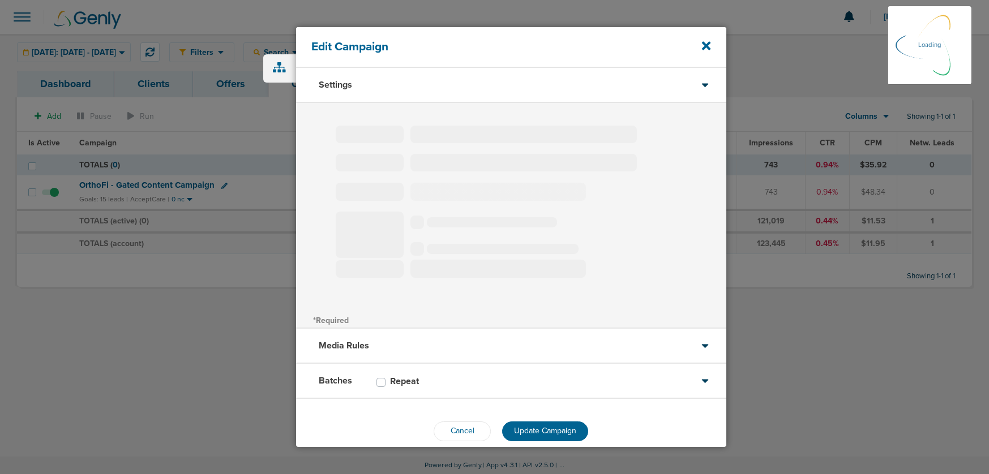
type input "OrthoFi - Gated Content Campaign"
select select "Leads"
radio input "true"
select select "readWrite"
select select "1"
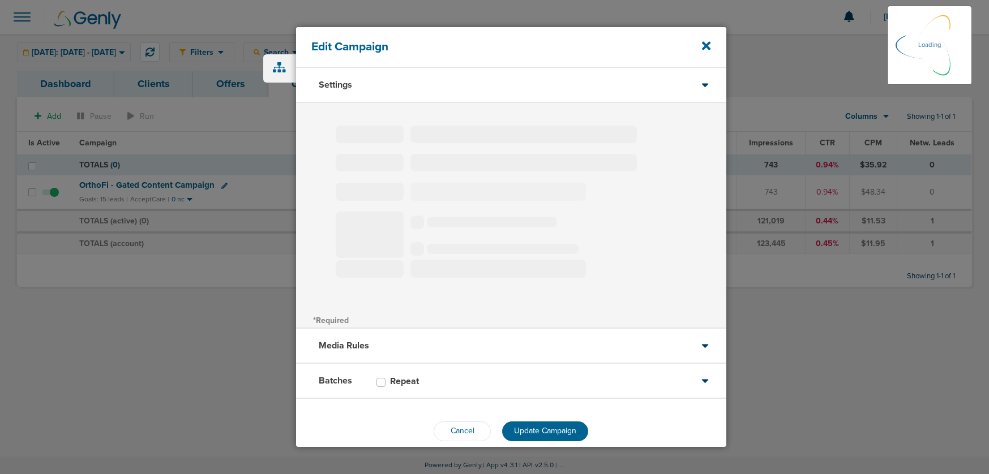
select select "2"
select select "3"
select select "4"
select select "6"
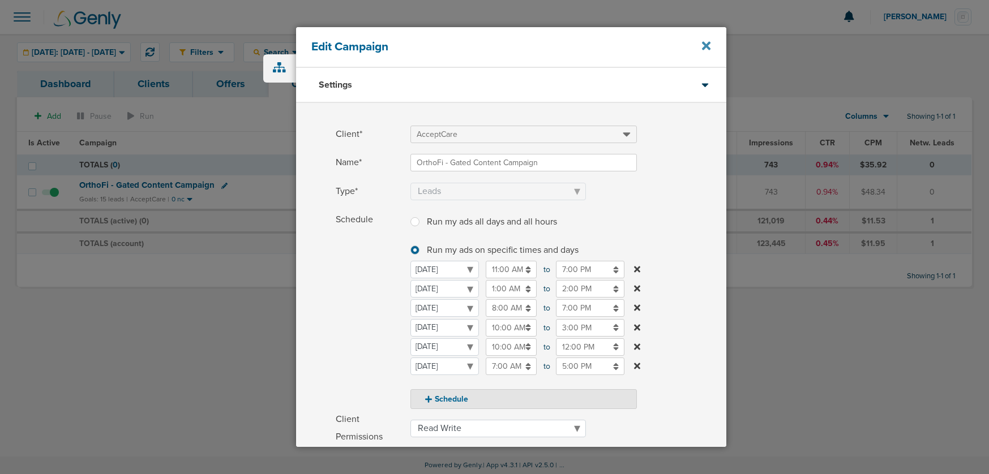
click at [705, 49] on icon at bounding box center [706, 46] width 8 height 12
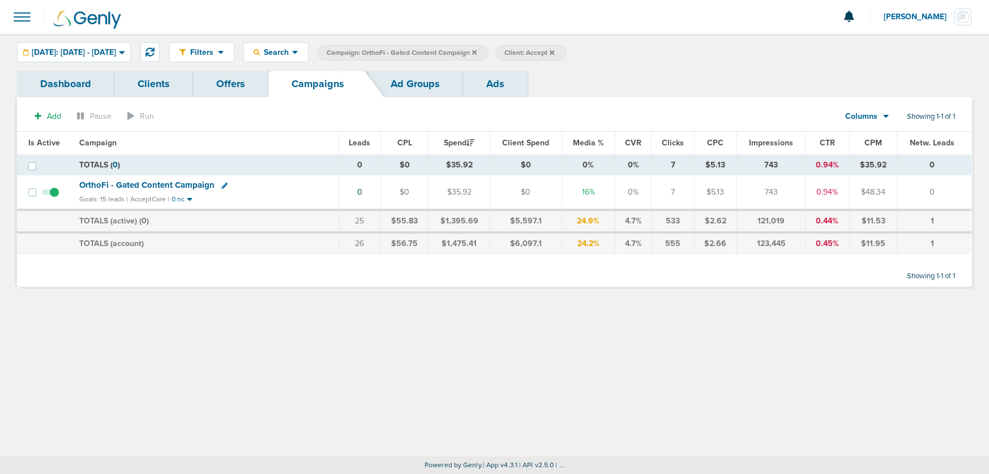
click at [221, 187] on icon at bounding box center [224, 186] width 6 height 6
select select
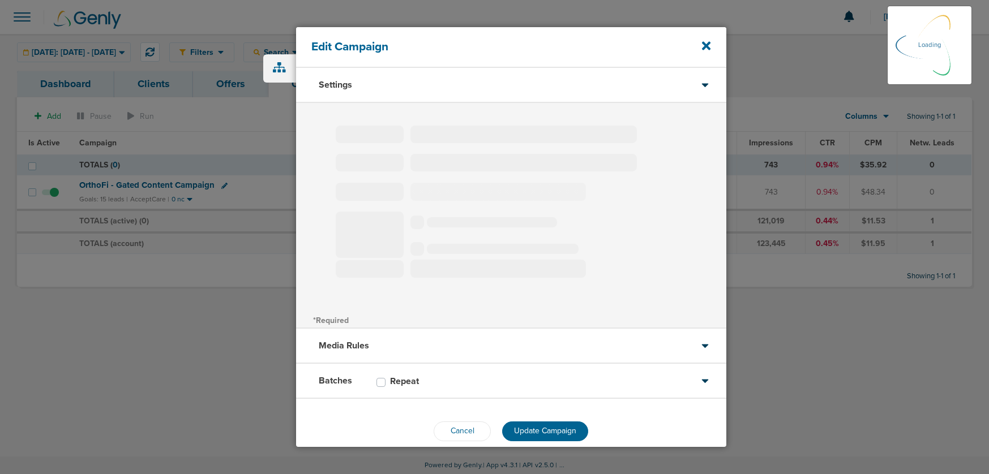
type input "OrthoFi - Gated Content Campaign"
select select "Leads"
radio input "true"
select select "readWrite"
select select "1"
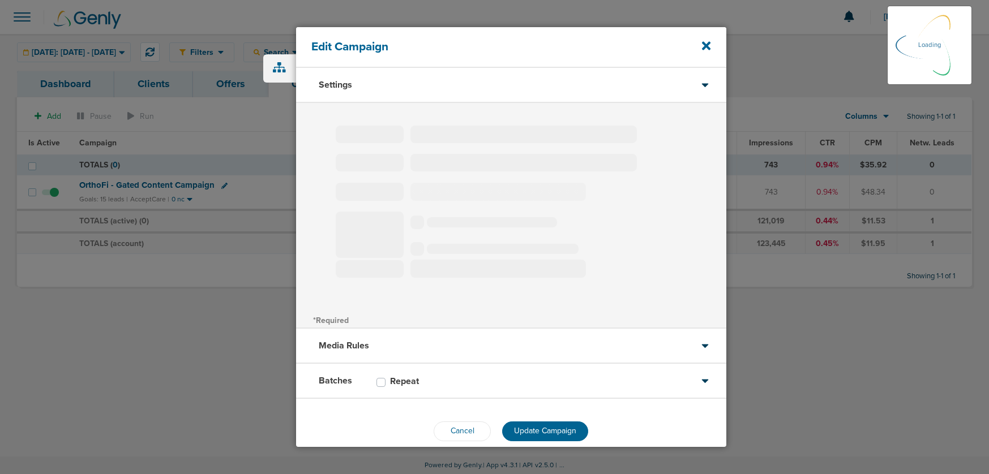
select select "2"
select select "3"
select select "4"
select select "6"
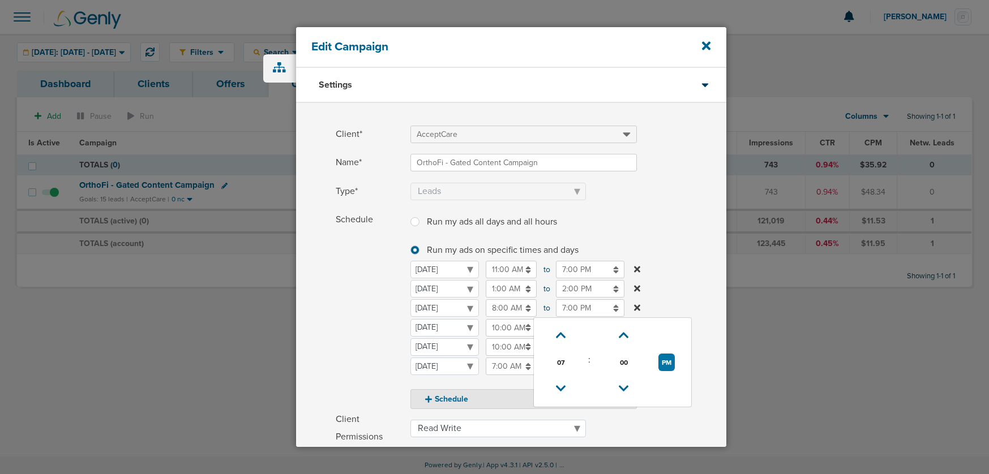
click at [575, 309] on input "7:00 PM" at bounding box center [590, 308] width 68 height 18
click at [705, 47] on icon at bounding box center [706, 46] width 8 height 8
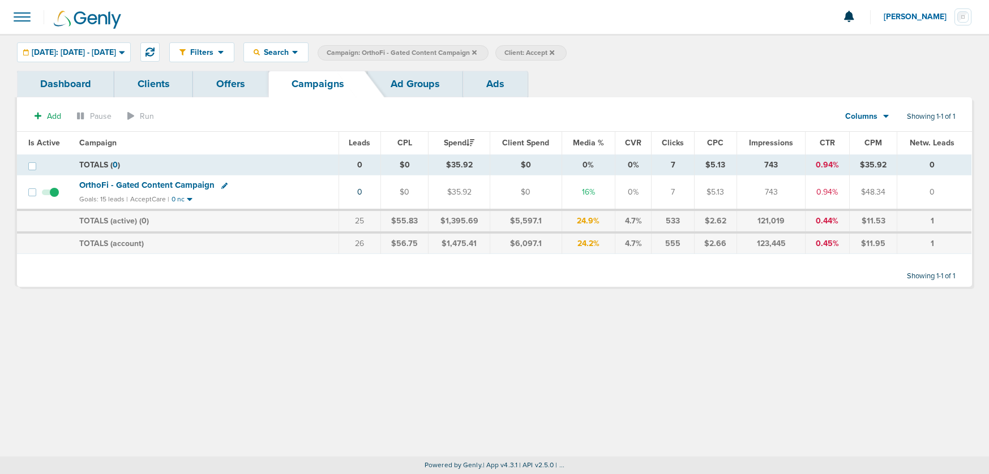
click at [225, 320] on div "Filters Active Only Settings Status Active Inactive Objectives MQL SQL Traffic …" at bounding box center [494, 245] width 989 height 423
click at [477, 51] on icon at bounding box center [474, 52] width 5 height 5
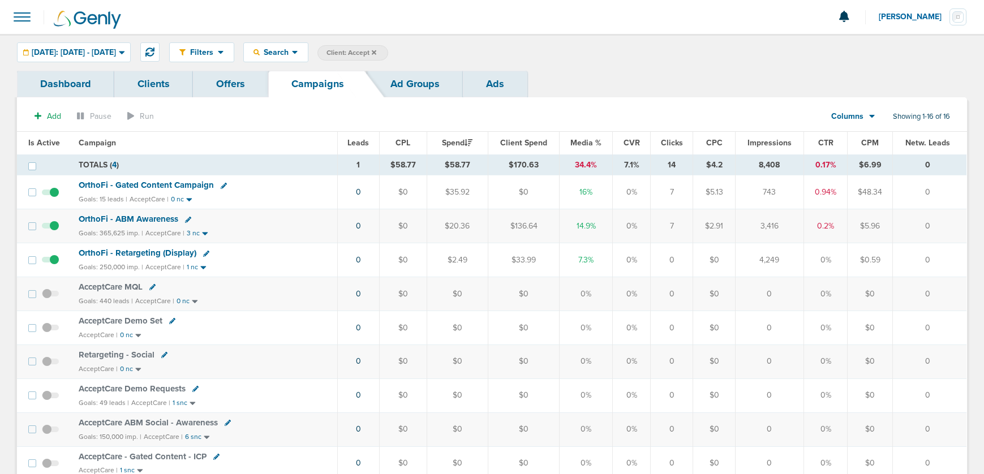
click at [376, 53] on icon at bounding box center [374, 52] width 5 height 5
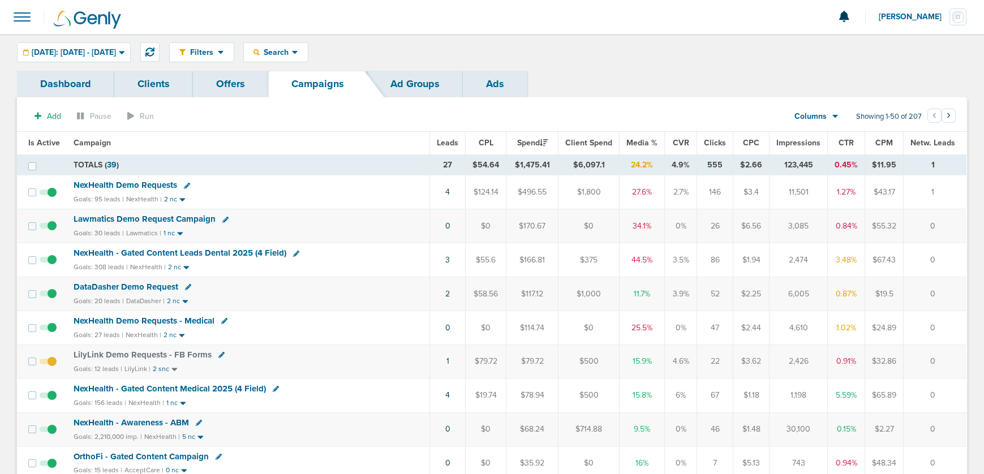
click at [152, 221] on span "Lawmatics Demo Request Campaign" at bounding box center [145, 219] width 142 height 10
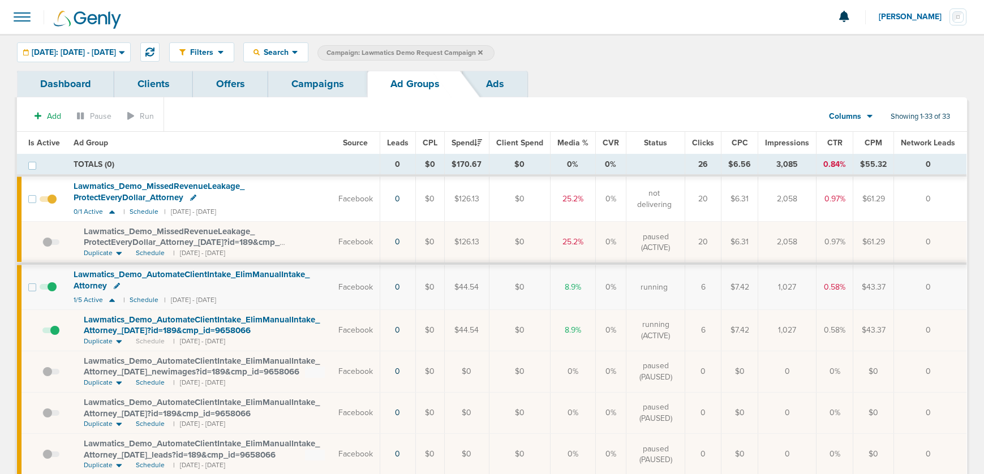
click at [54, 336] on span at bounding box center [50, 336] width 17 height 0
click at [42, 333] on input "checkbox" at bounding box center [42, 333] width 0 height 0
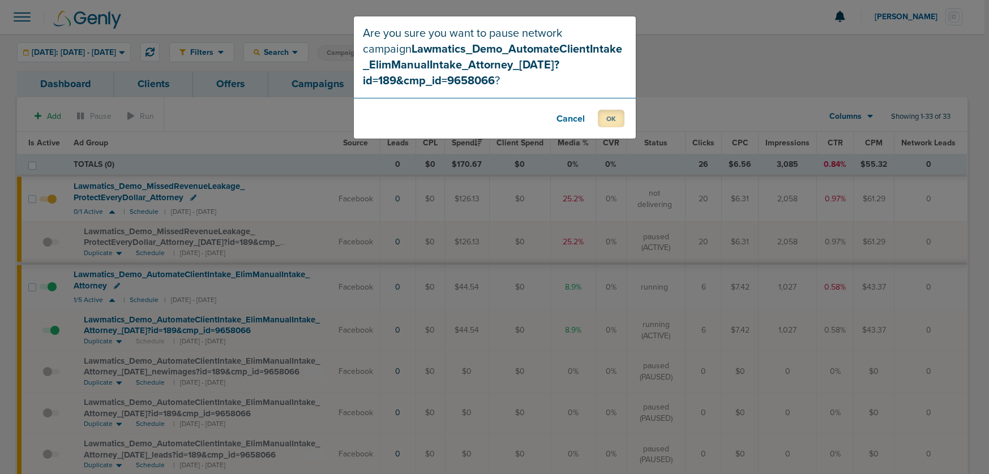
click at [608, 123] on button "OK" at bounding box center [611, 119] width 27 height 18
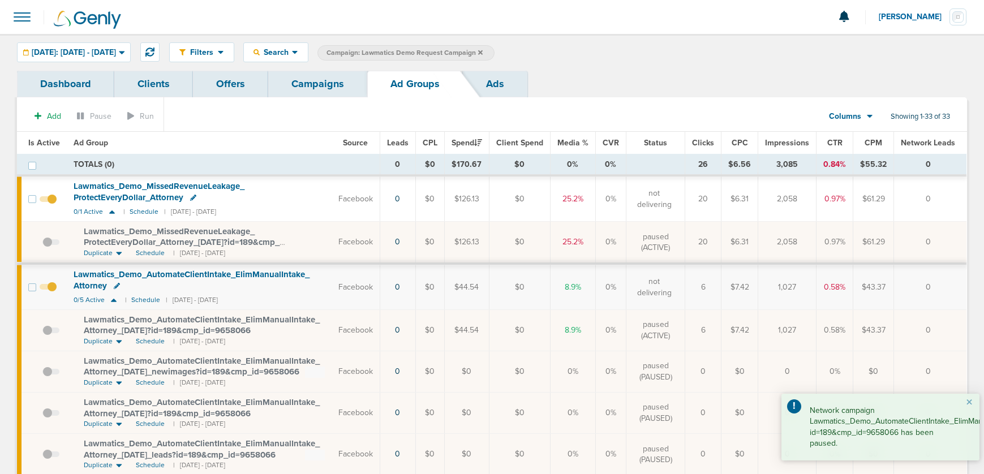
click at [327, 80] on link "Campaigns" at bounding box center [317, 84] width 99 height 27
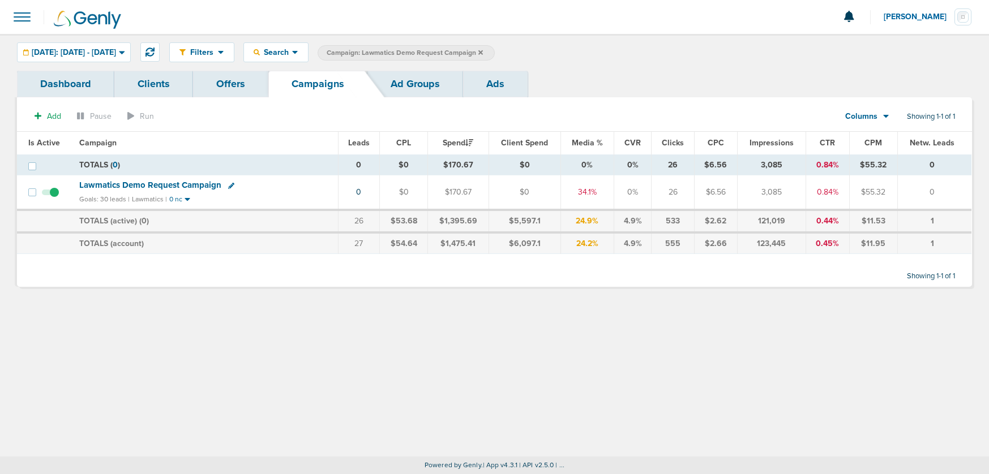
click at [483, 51] on icon at bounding box center [480, 52] width 5 height 5
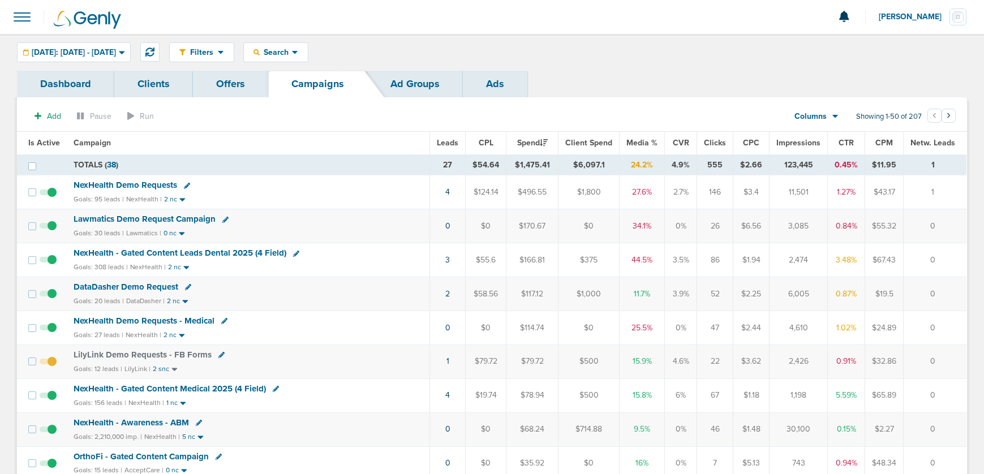
click at [186, 288] on icon at bounding box center [188, 287] width 6 height 6
select select
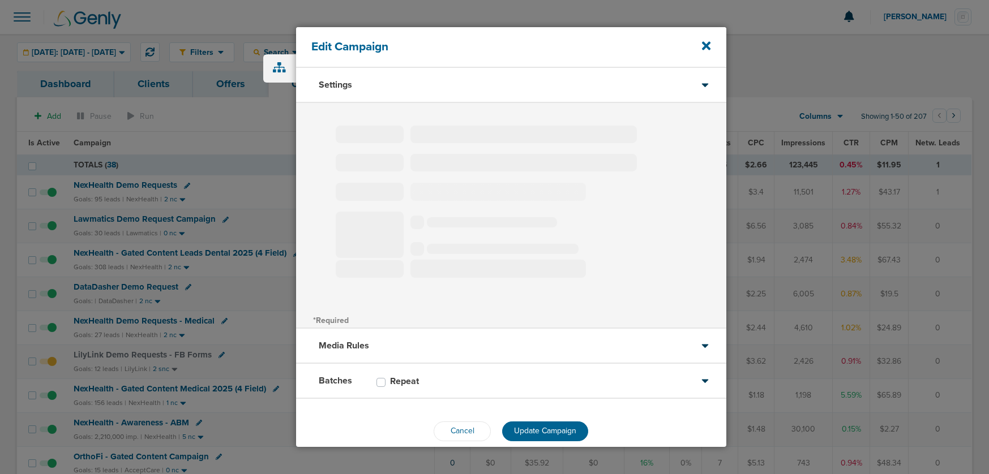
type input "DataDasher Demo Request"
select select "Leads"
radio input "true"
select select "readOnly"
select select "1"
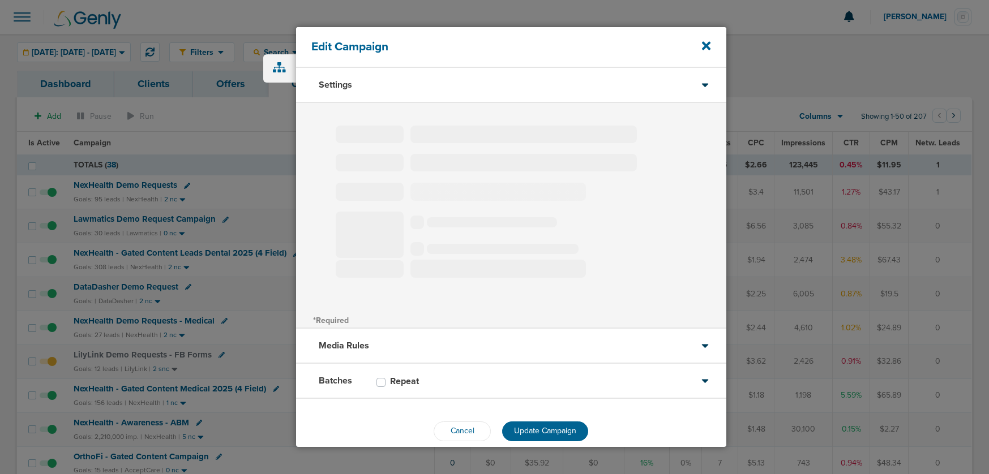
select select "1"
select select "2"
select select "3"
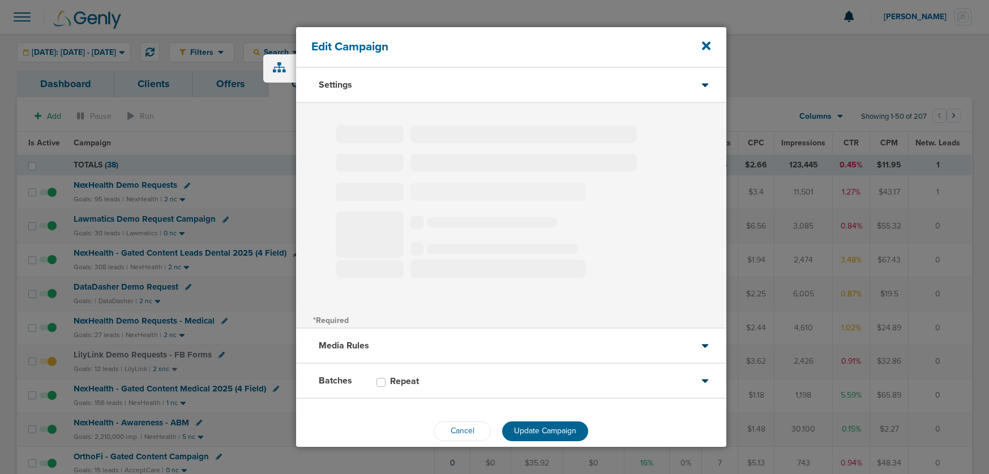
select select "4"
select select "6"
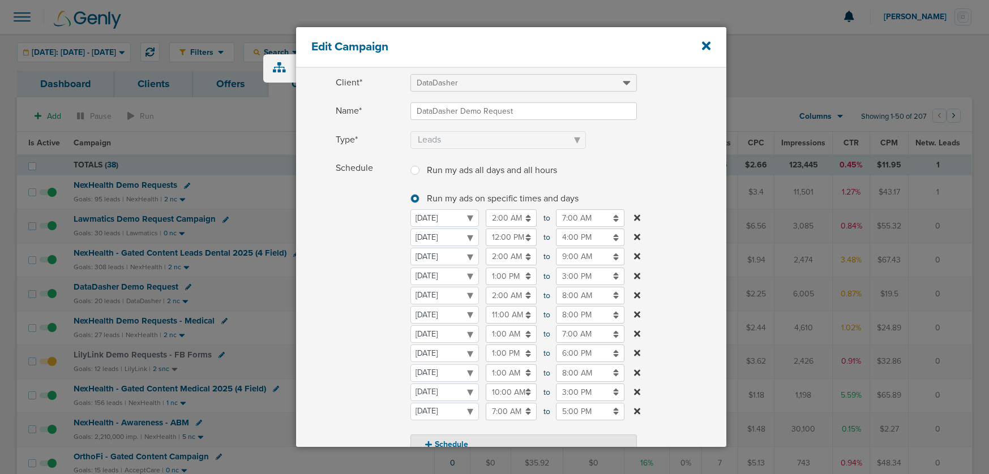
scroll to position [52, 0]
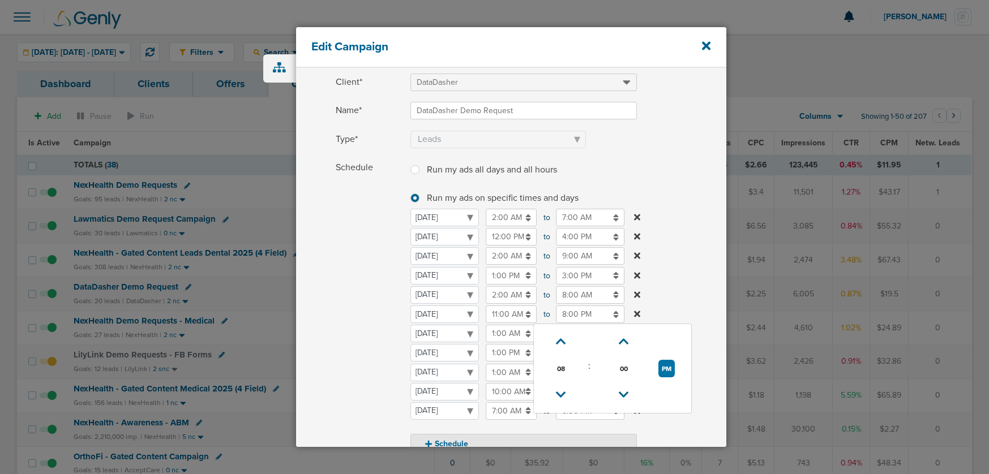
click at [582, 314] on input "8:00 PM" at bounding box center [590, 315] width 68 height 18
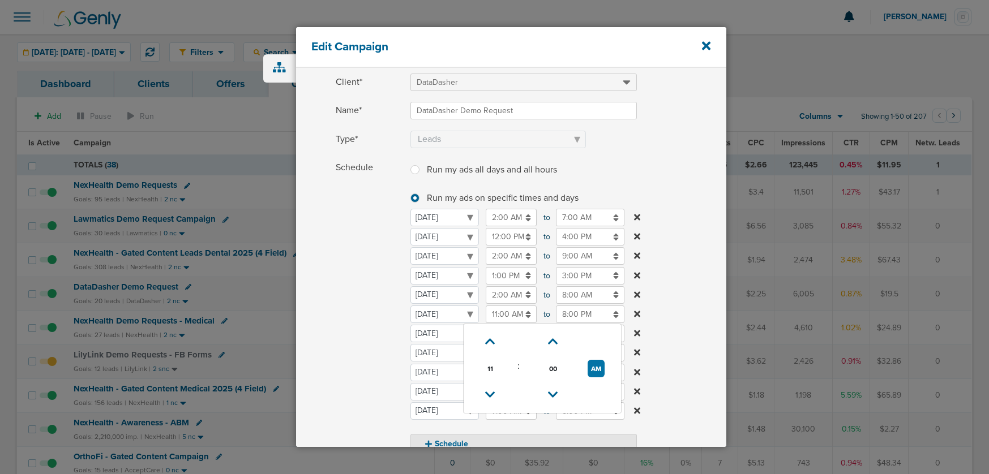
click at [502, 317] on input "11:00 AM" at bounding box center [511, 315] width 51 height 18
click at [490, 340] on icon at bounding box center [490, 342] width 10 height 7
click at [490, 340] on icon at bounding box center [491, 342] width 10 height 7
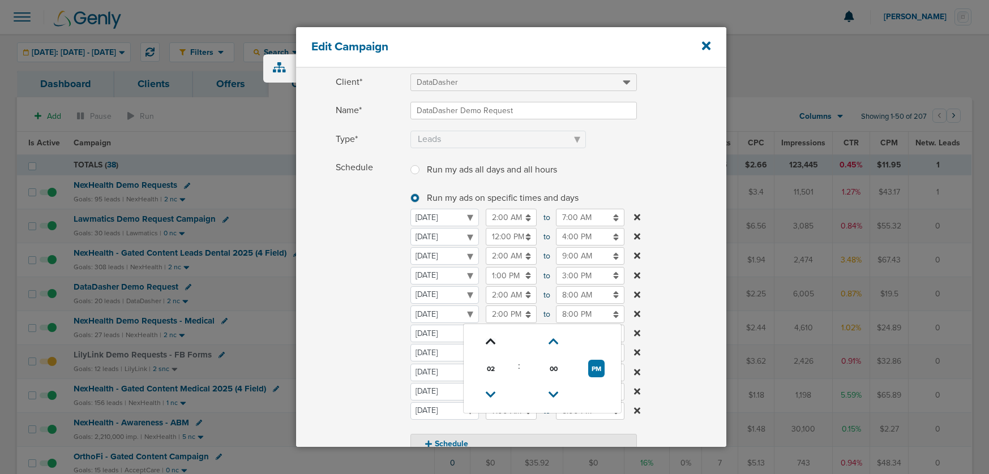
type input "3:00 PM"
click at [380, 356] on span "Schedule" at bounding box center [370, 306] width 68 height 295
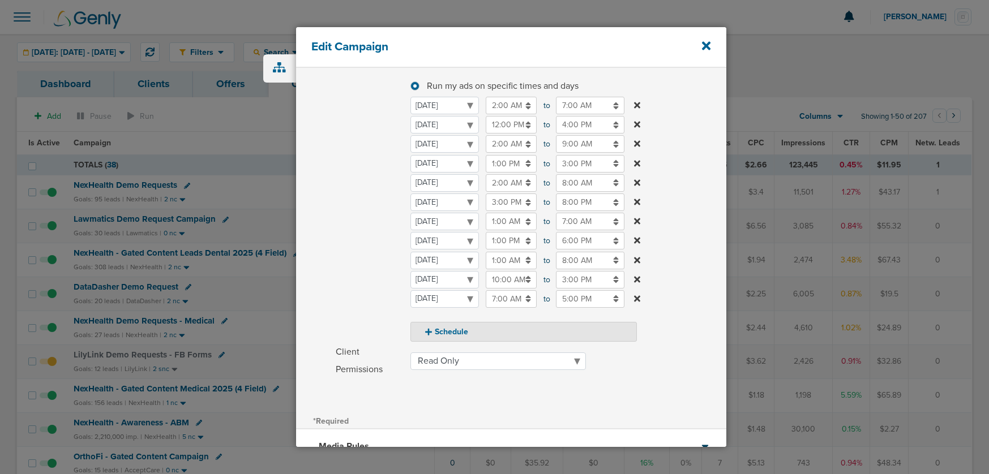
scroll to position [282, 0]
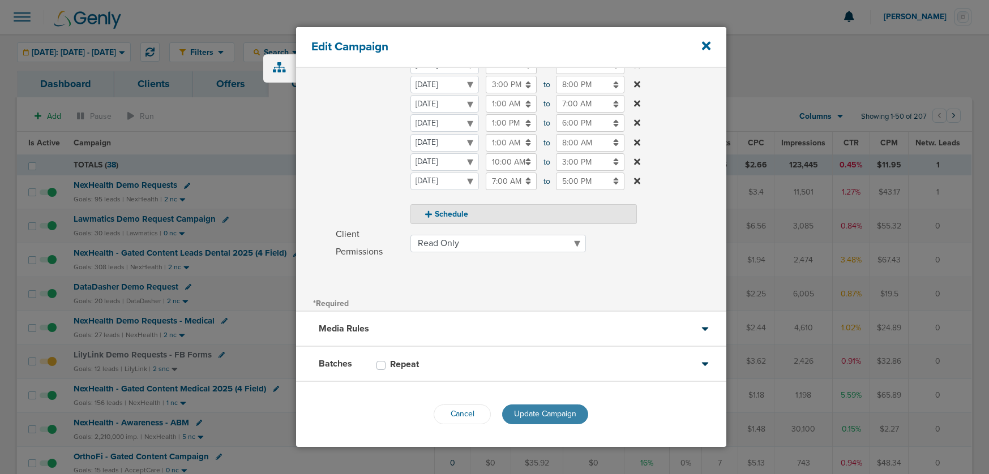
click at [547, 414] on span "Update Campaign" at bounding box center [545, 414] width 62 height 10
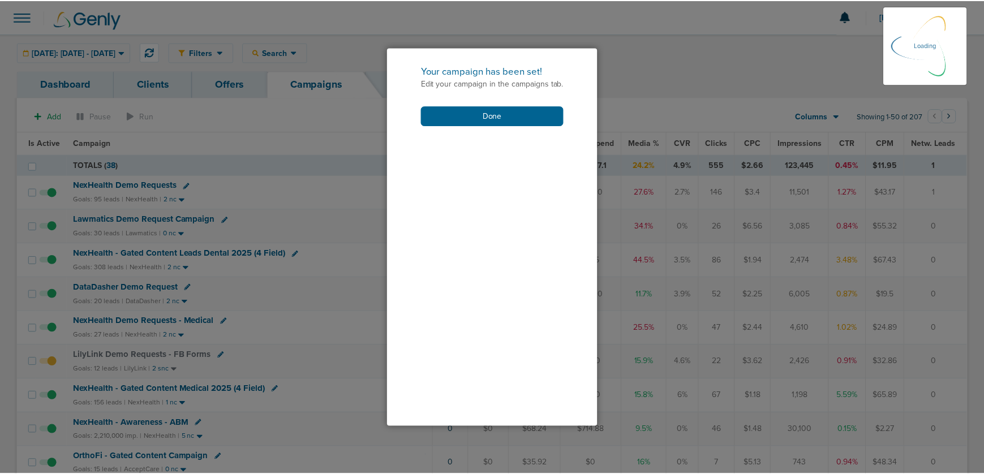
scroll to position [246, 0]
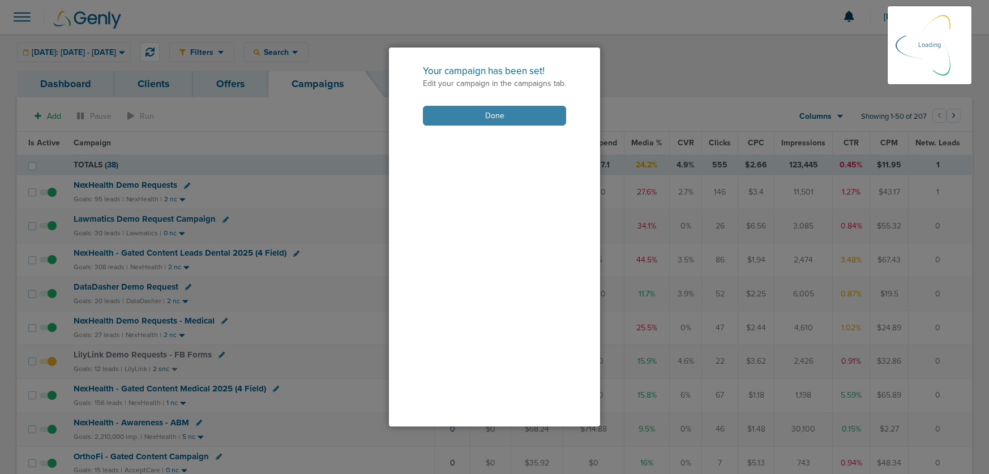
click at [462, 114] on button "Done" at bounding box center [494, 116] width 143 height 20
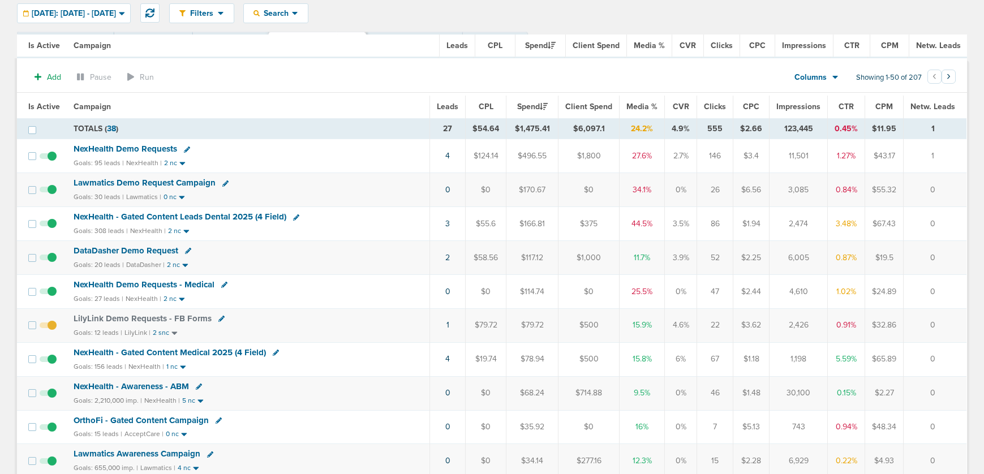
scroll to position [8, 0]
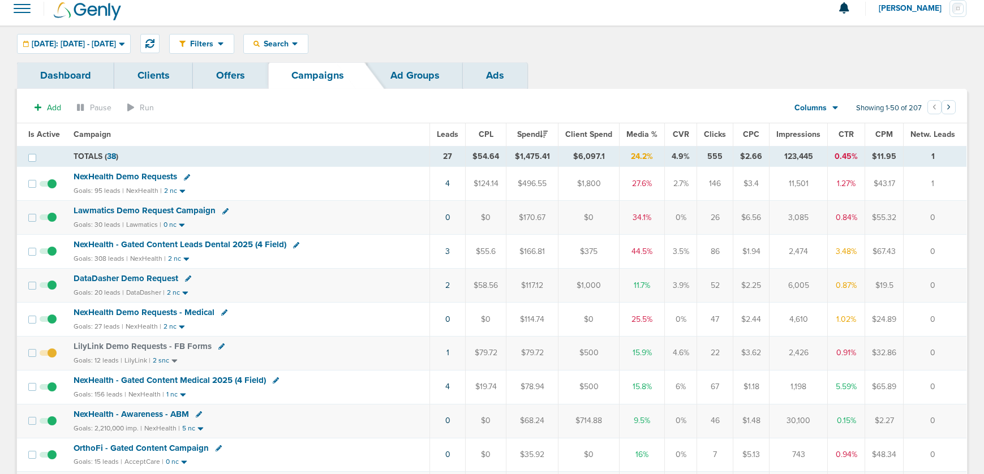
click at [136, 211] on span "Lawmatics Demo Request Campaign" at bounding box center [145, 210] width 142 height 10
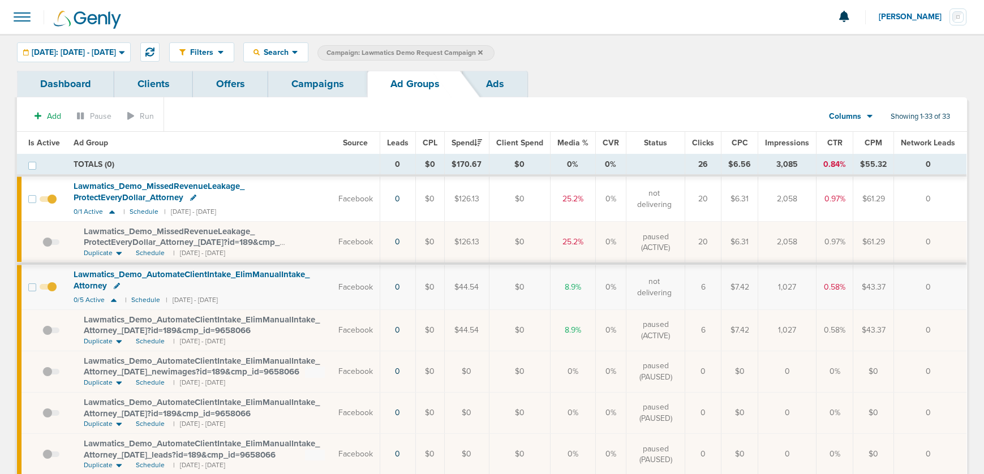
click at [160, 328] on span "Lawmatics_ Demo_ AutomateClientIntake_ ElimManualIntake_ Attorney_ [DATE]?id=18…" at bounding box center [202, 326] width 236 height 22
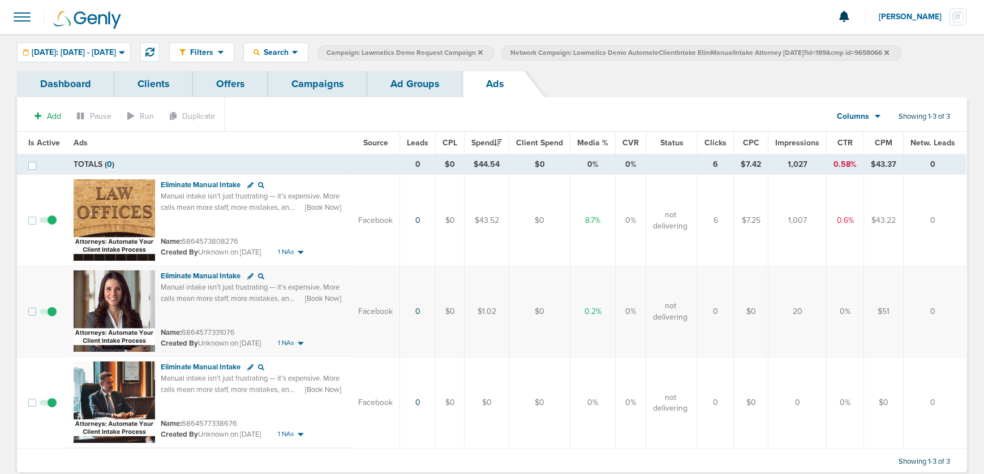
click at [404, 88] on link "Ad Groups" at bounding box center [415, 84] width 96 height 27
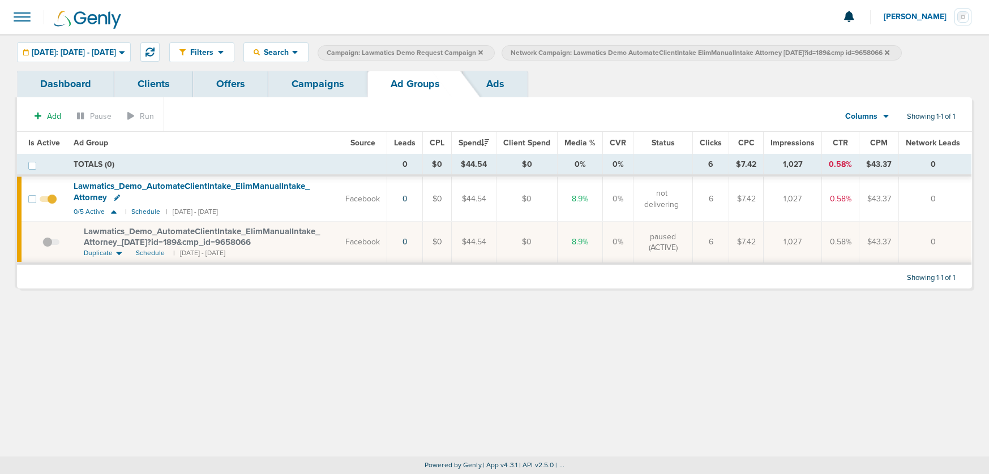
click at [889, 53] on icon at bounding box center [887, 52] width 5 height 5
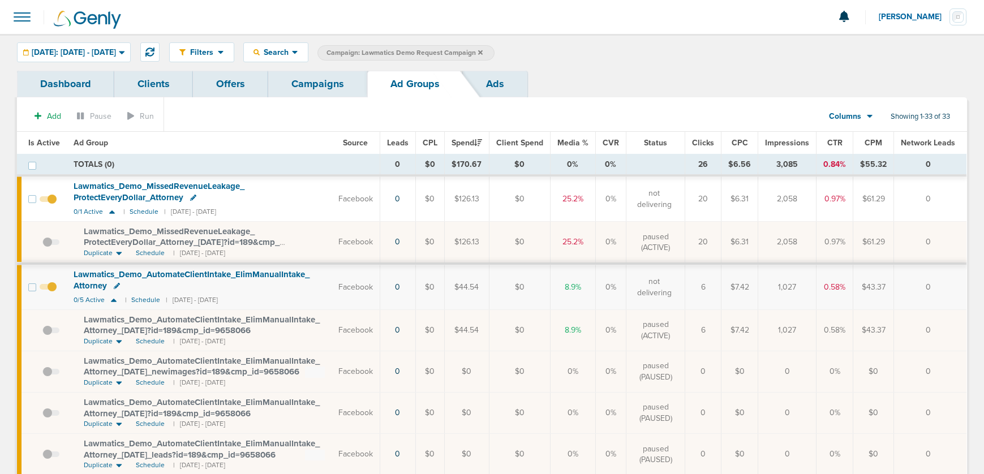
click at [338, 89] on link "Campaigns" at bounding box center [317, 84] width 99 height 27
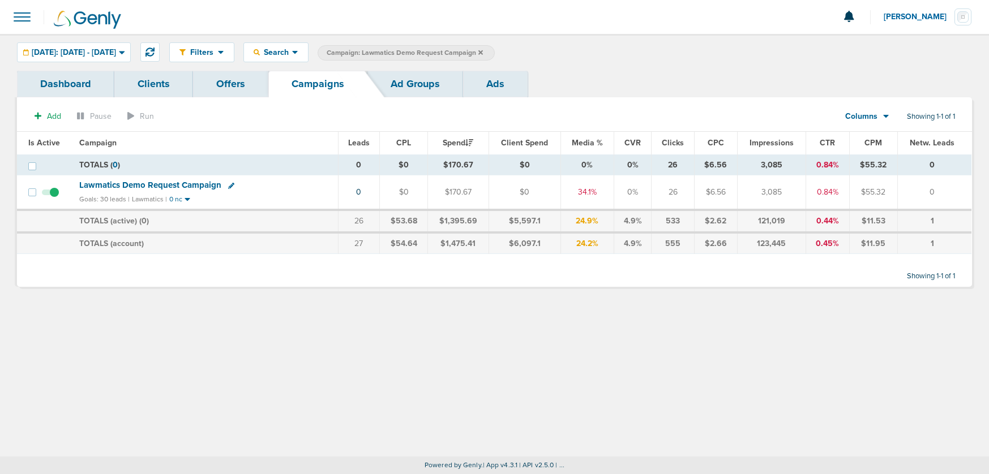
click at [483, 52] on icon at bounding box center [480, 52] width 5 height 7
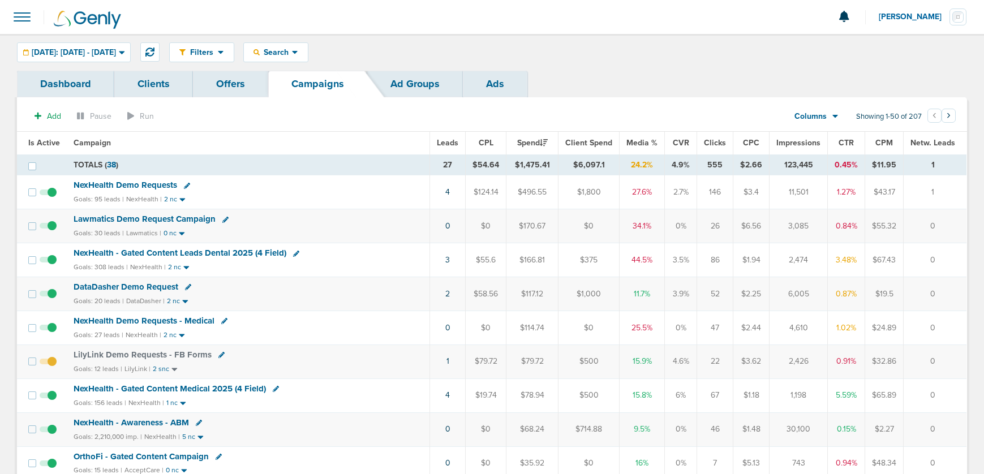
click at [196, 218] on span "Lawmatics Demo Request Campaign" at bounding box center [145, 219] width 142 height 10
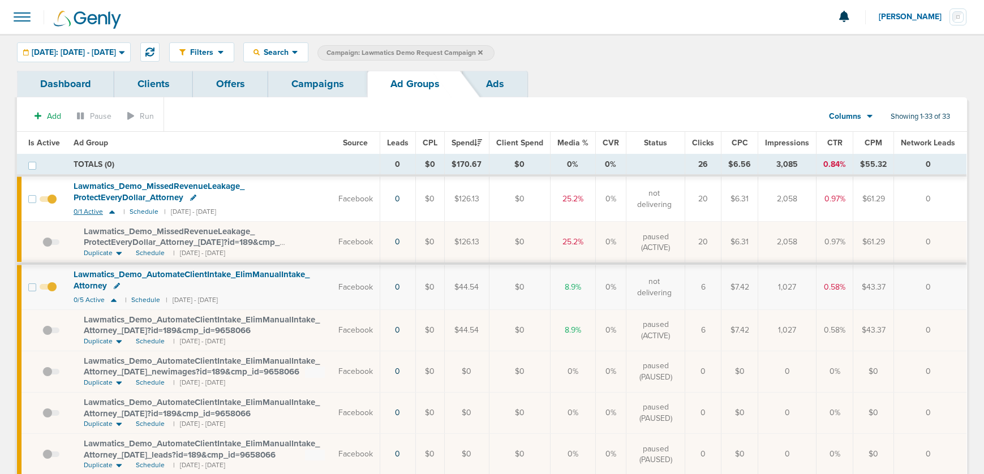
click at [110, 214] on icon at bounding box center [111, 212] width 11 height 10
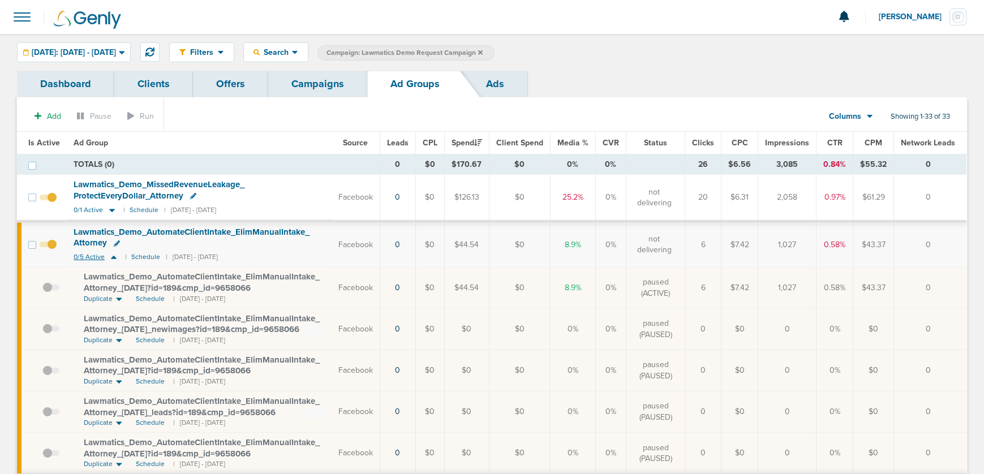
click at [113, 257] on icon at bounding box center [114, 257] width 6 height 3
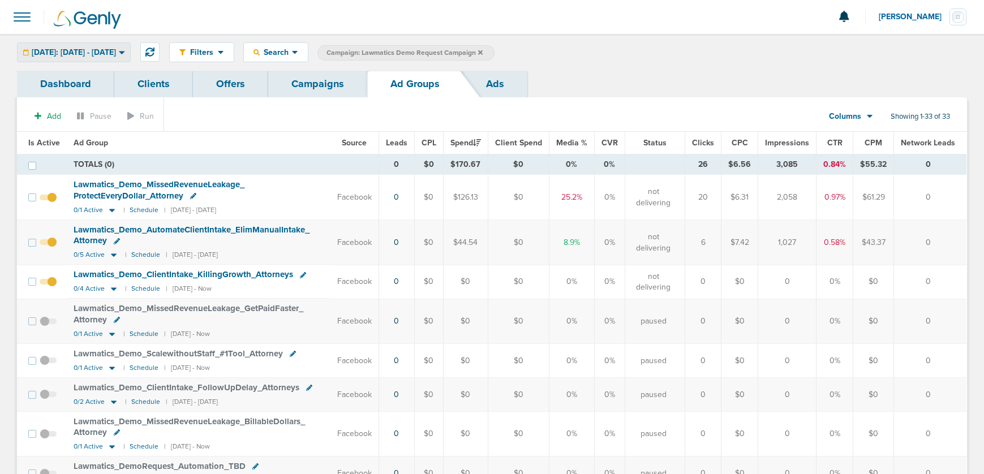
click at [110, 49] on span "[DATE]: [DATE] - [DATE]" at bounding box center [74, 53] width 84 height 8
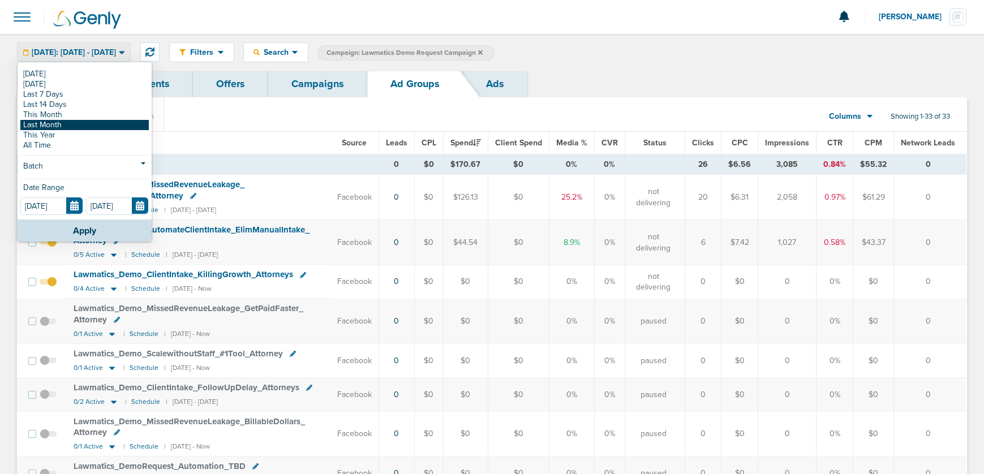
click at [74, 123] on link "Last Month" at bounding box center [84, 125] width 128 height 10
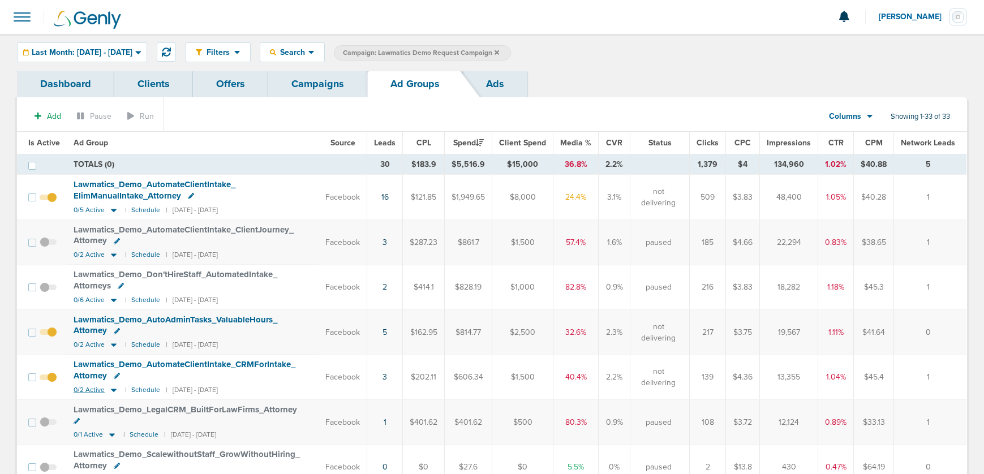
click at [115, 388] on icon at bounding box center [113, 390] width 11 height 10
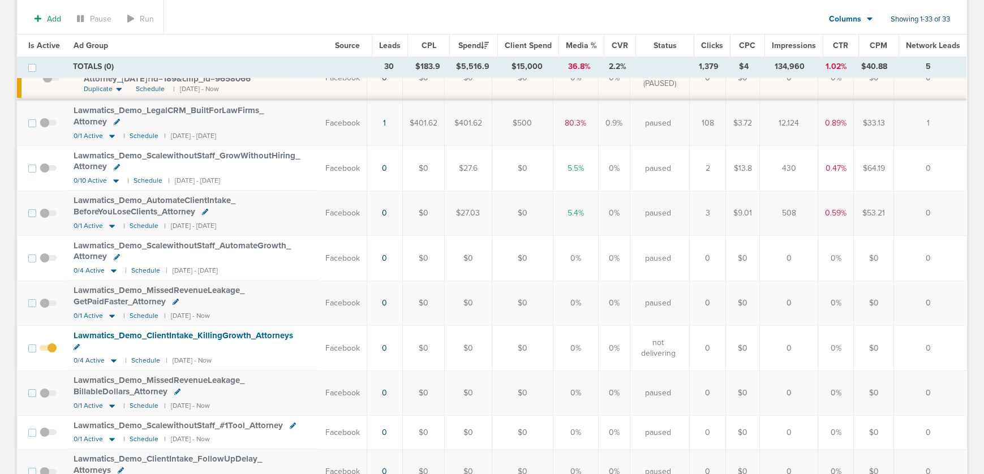
scroll to position [387, 0]
click at [114, 358] on icon at bounding box center [113, 363] width 11 height 10
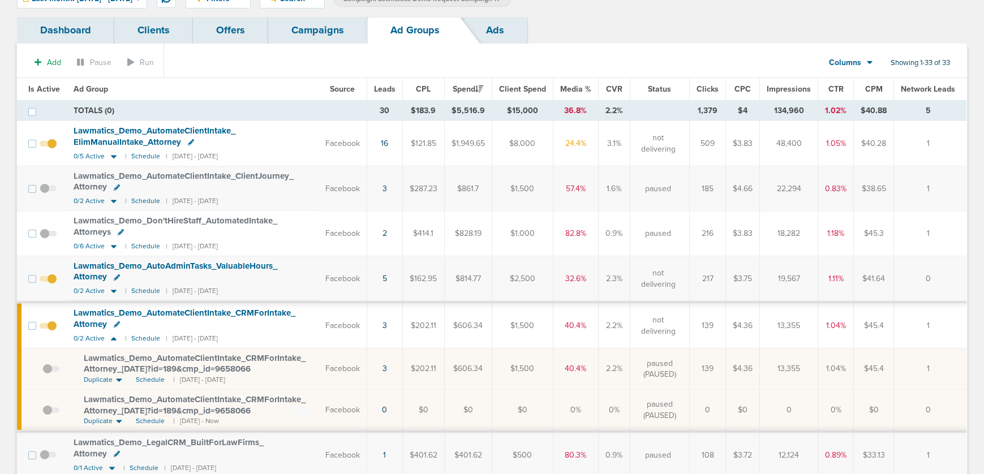
scroll to position [0, 0]
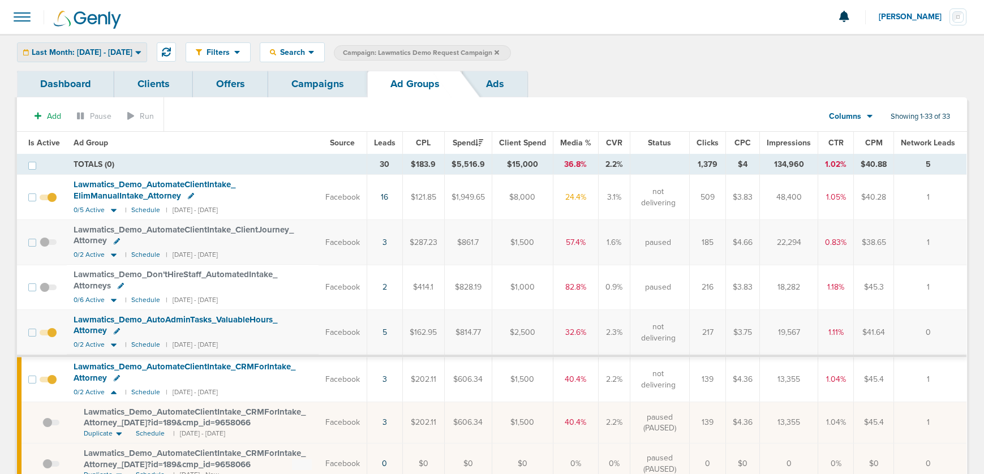
drag, startPoint x: 102, startPoint y: 50, endPoint x: 101, endPoint y: 61, distance: 10.2
click at [102, 50] on span "Last Month: [DATE] - [DATE]" at bounding box center [82, 53] width 101 height 8
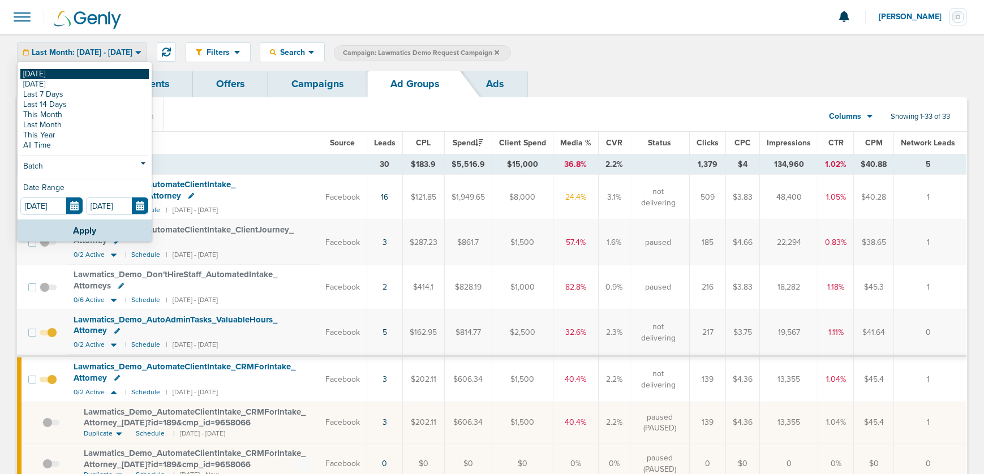
click at [97, 71] on link "[DATE]" at bounding box center [84, 74] width 128 height 10
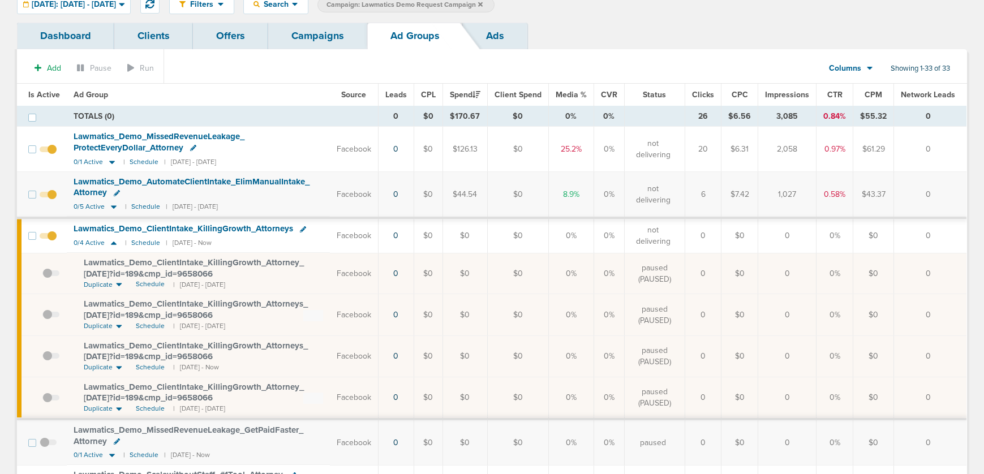
scroll to position [49, 0]
click at [144, 365] on span "Schedule" at bounding box center [150, 367] width 29 height 10
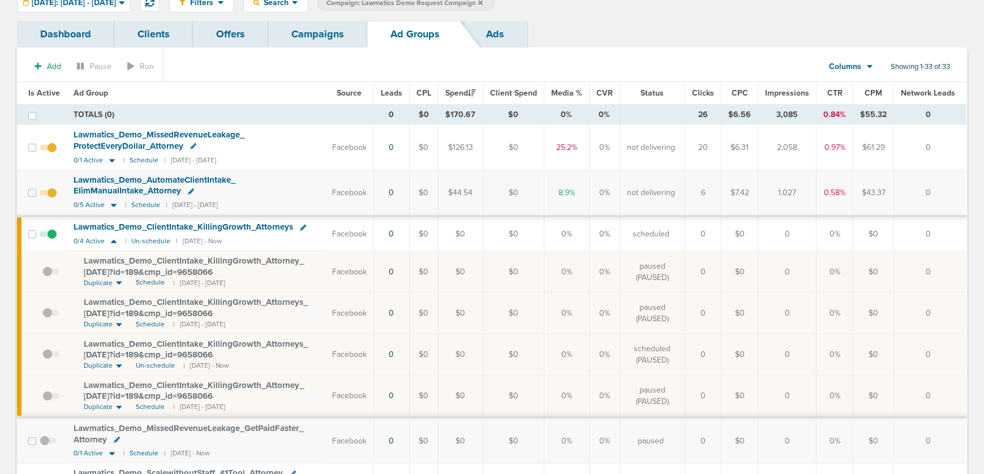
click at [49, 361] on span at bounding box center [50, 361] width 17 height 0
click at [42, 357] on input "checkbox" at bounding box center [42, 357] width 0 height 0
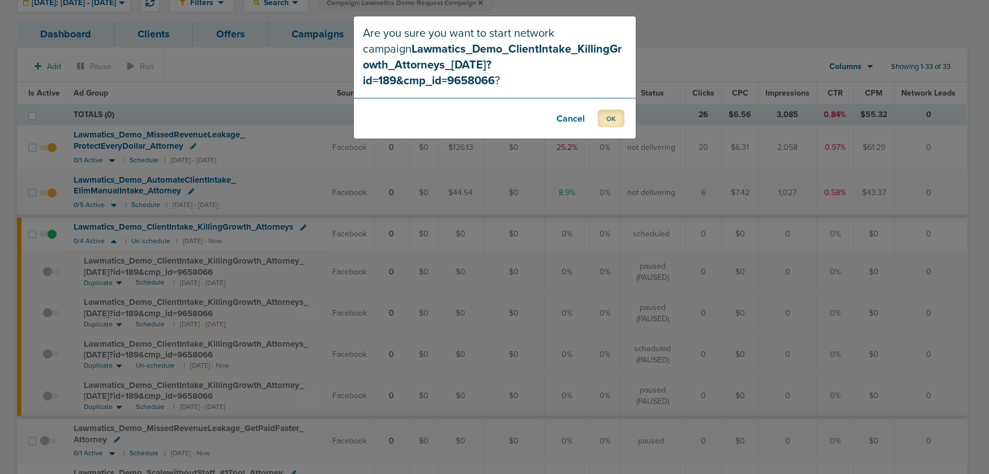
click at [602, 110] on button "OK" at bounding box center [611, 119] width 27 height 18
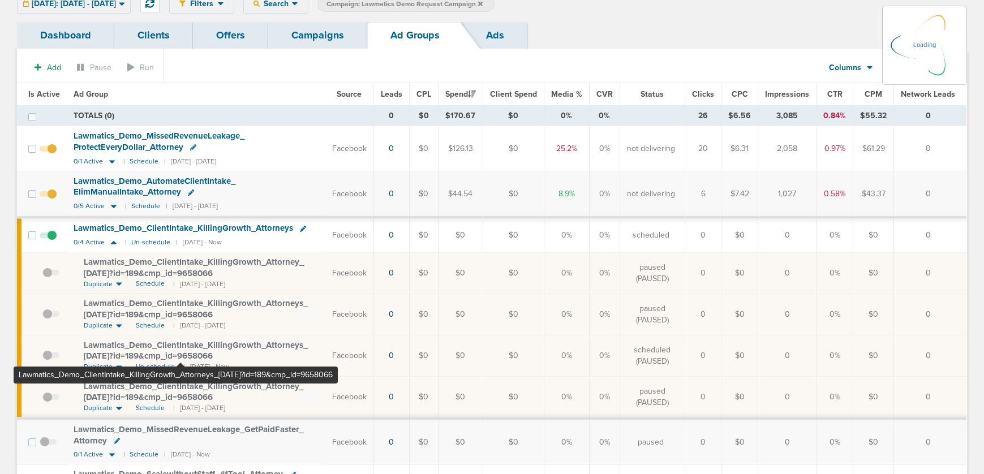
click at [181, 343] on span "Lawmatics_ Demo_ ClientIntake_ KillingGrowth_ Attorneys_ [DATE]?id=189&cmp_ id=…" at bounding box center [196, 351] width 224 height 22
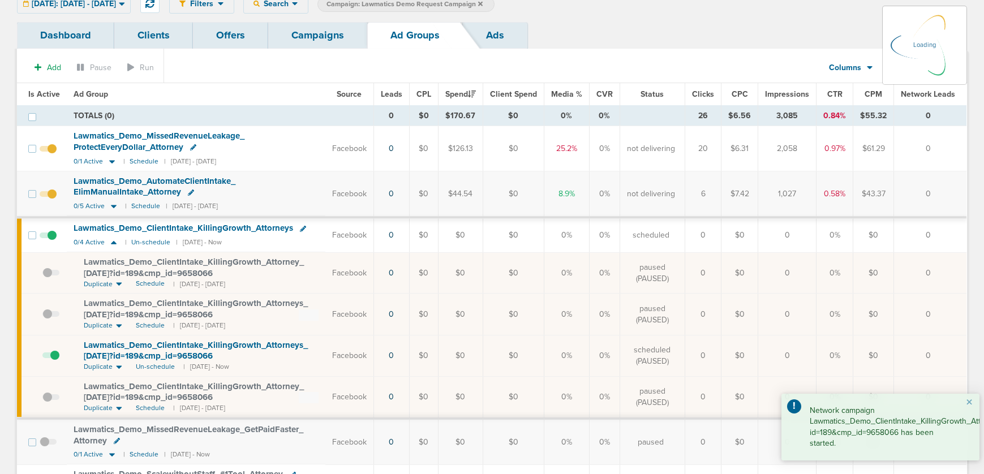
scroll to position [44, 0]
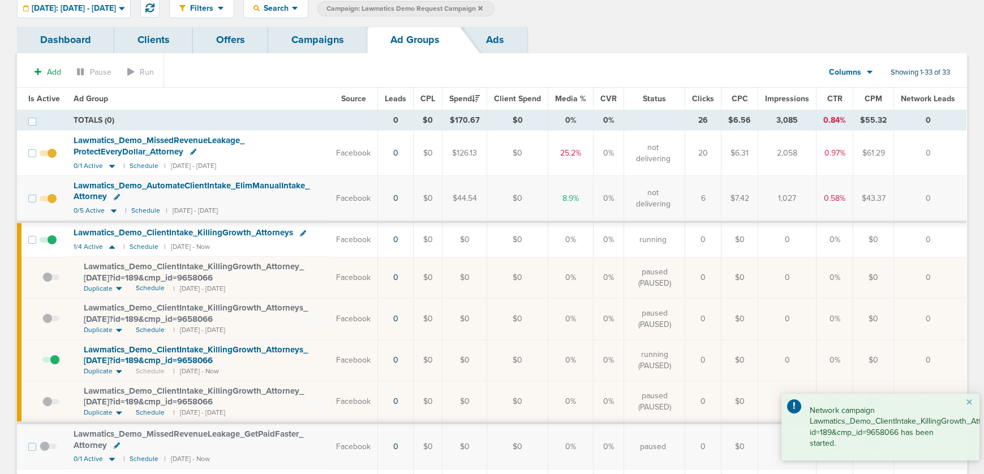
click at [174, 359] on span "Lawmatics_ Demo_ ClientIntake_ KillingGrowth_ Attorneys_ [DATE]?id=189&cmp_ id=…" at bounding box center [196, 356] width 224 height 22
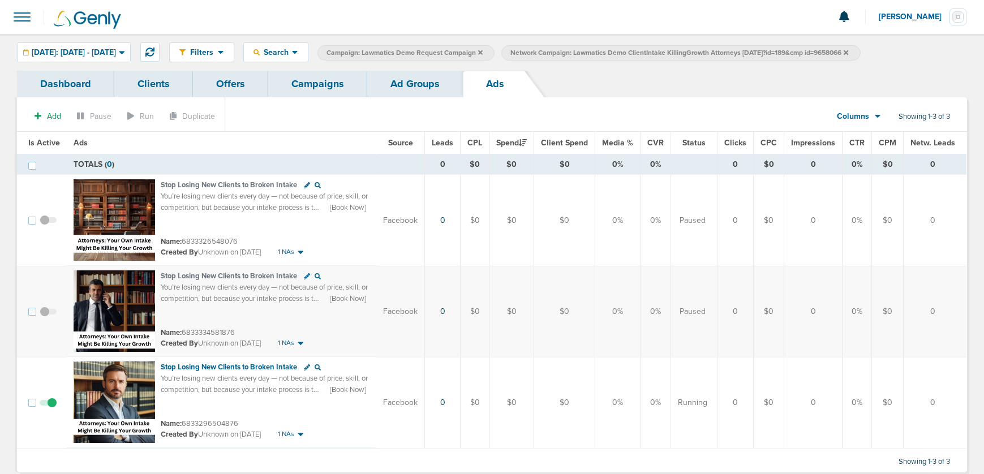
drag, startPoint x: 339, startPoint y: 76, endPoint x: 333, endPoint y: 75, distance: 5.7
click at [339, 76] on link "Campaigns" at bounding box center [317, 84] width 99 height 27
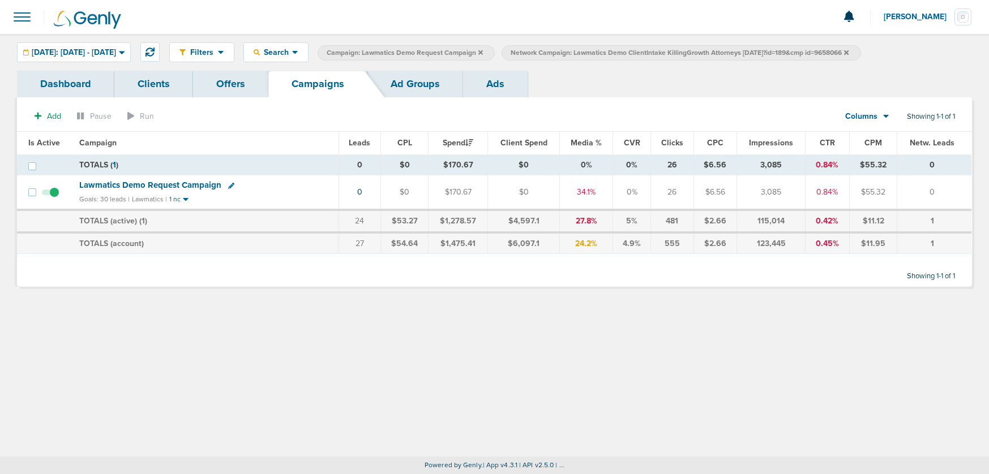
click at [849, 50] on icon at bounding box center [846, 52] width 5 height 5
click at [483, 52] on icon at bounding box center [480, 52] width 5 height 7
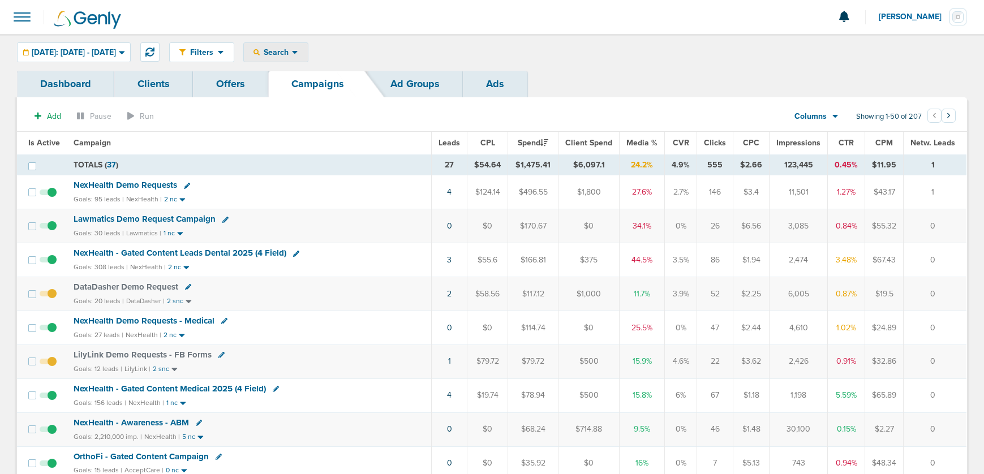
click at [292, 52] on span "Search" at bounding box center [276, 53] width 32 height 10
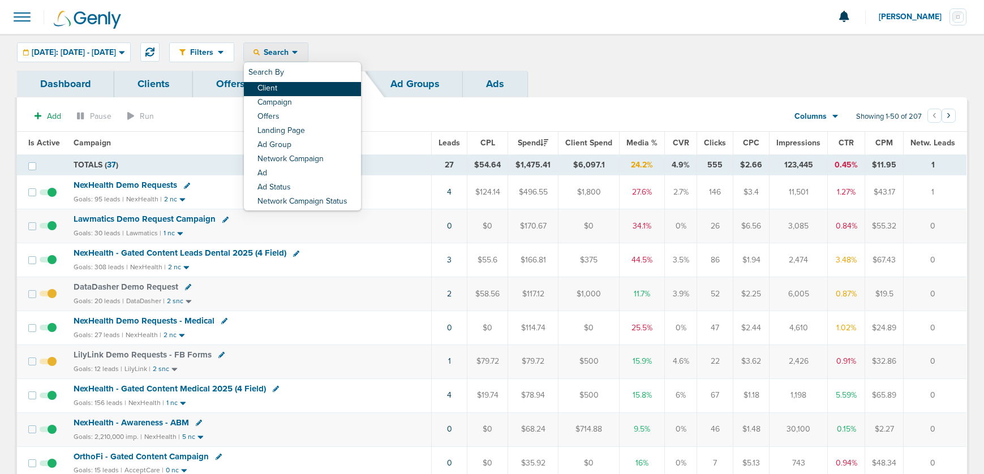
click at [312, 89] on link "Client" at bounding box center [302, 89] width 117 height 14
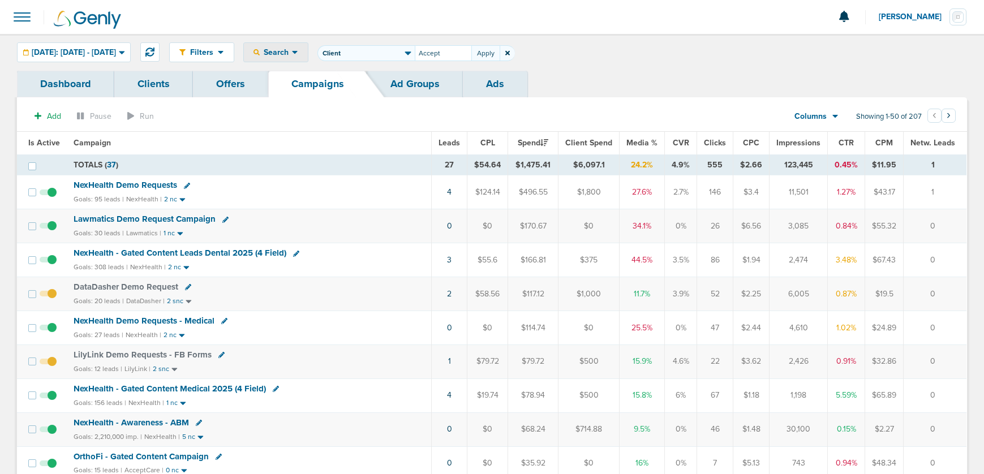
type input "Accept"
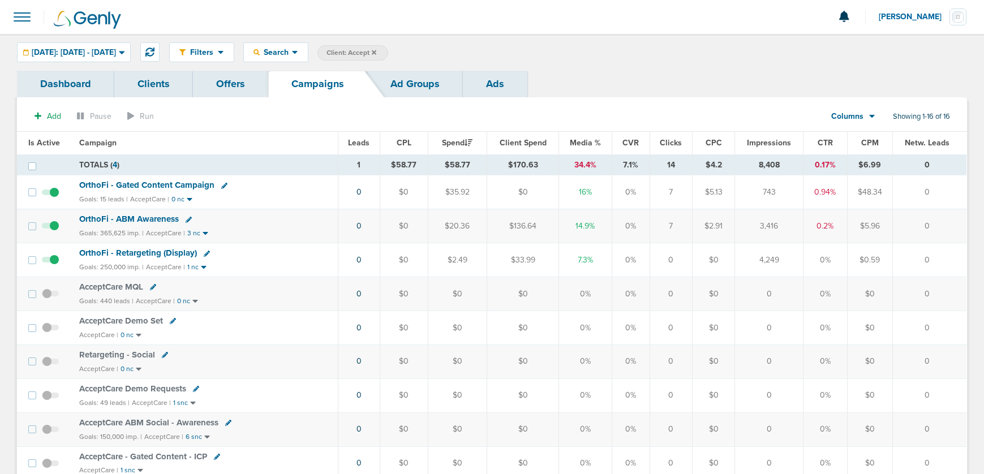
click at [162, 220] on span "OrthoFi - ABM Awareness" at bounding box center [129, 219] width 100 height 10
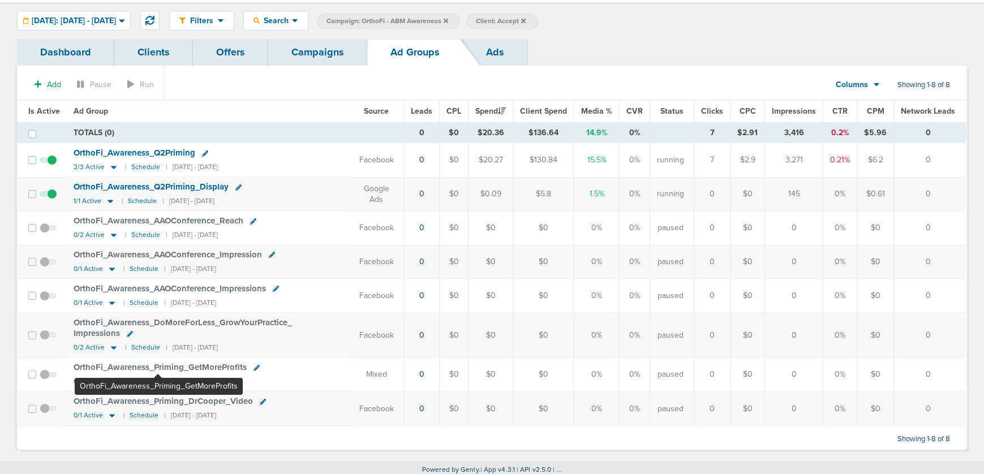
scroll to position [36, 0]
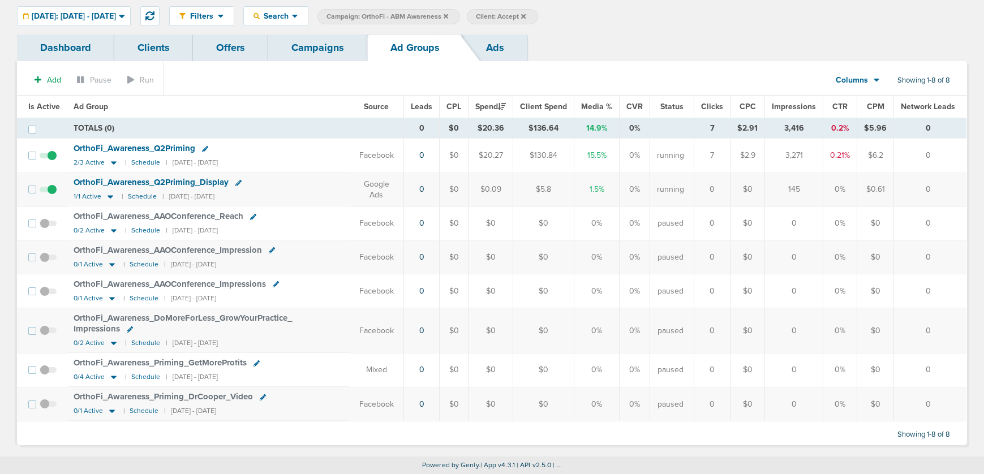
click at [154, 398] on span "OrthoFi_ Awareness_ Priming_ DrCooper_ Video" at bounding box center [163, 397] width 179 height 10
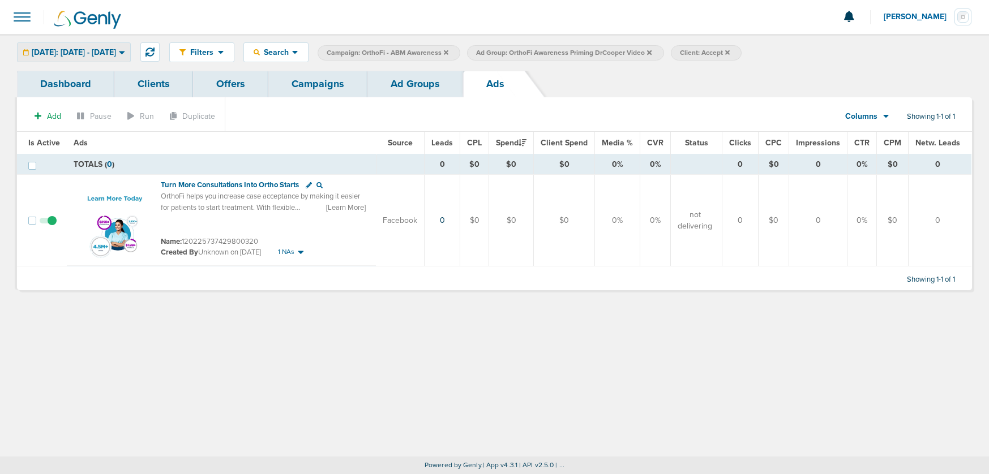
click at [66, 49] on span "[DATE]: [DATE] - [DATE]" at bounding box center [74, 53] width 84 height 8
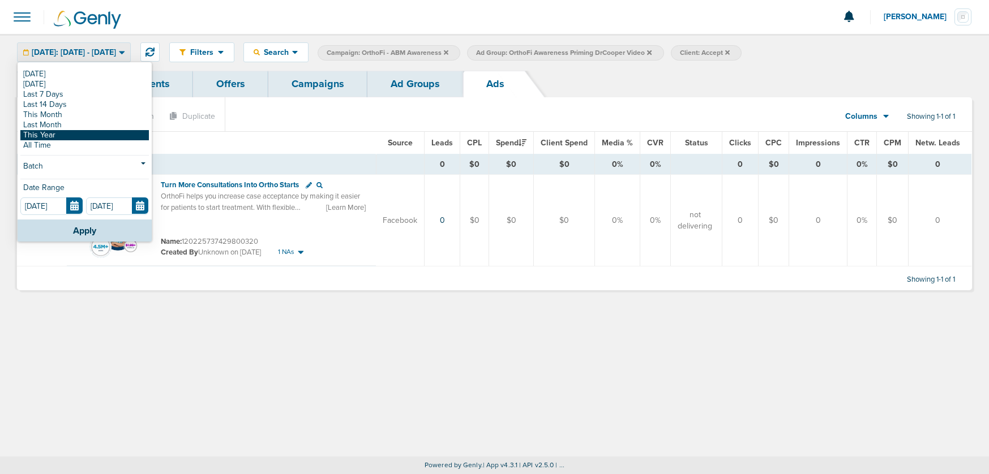
click at [54, 136] on link "This Year" at bounding box center [84, 135] width 128 height 10
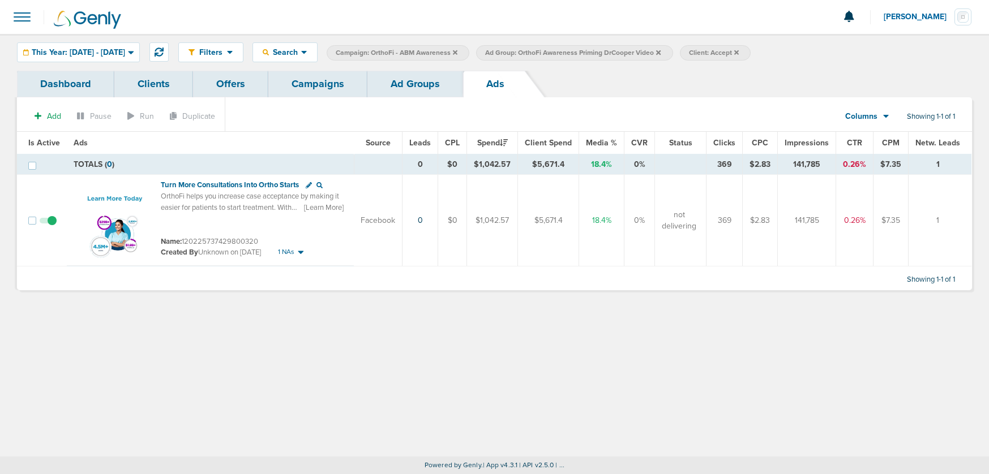
click at [402, 89] on link "Ad Groups" at bounding box center [415, 84] width 96 height 27
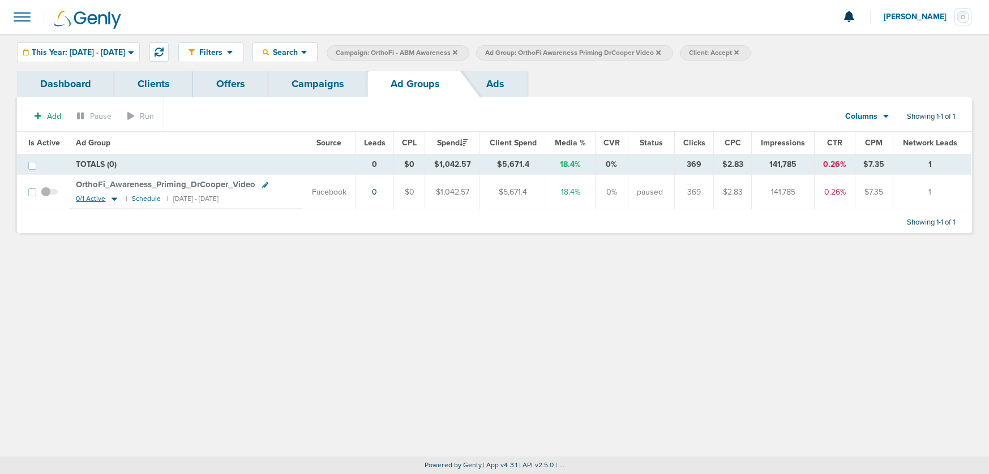
click at [115, 202] on icon at bounding box center [114, 199] width 11 height 10
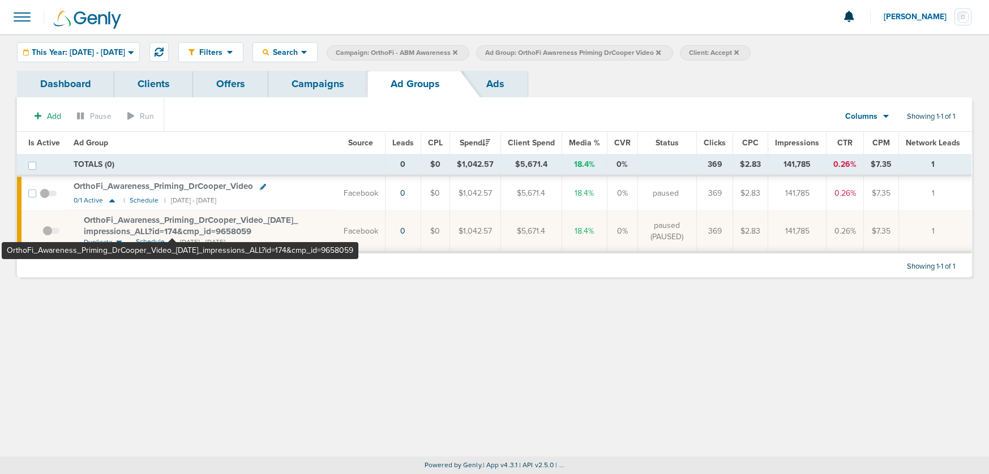
click at [173, 231] on span "OrthoFi_ Awareness_ Priming_ DrCooper_ Video_ [DATE]_ impressions_ ALL?id=174&c…" at bounding box center [191, 226] width 214 height 22
